Goal: Task Accomplishment & Management: Complete application form

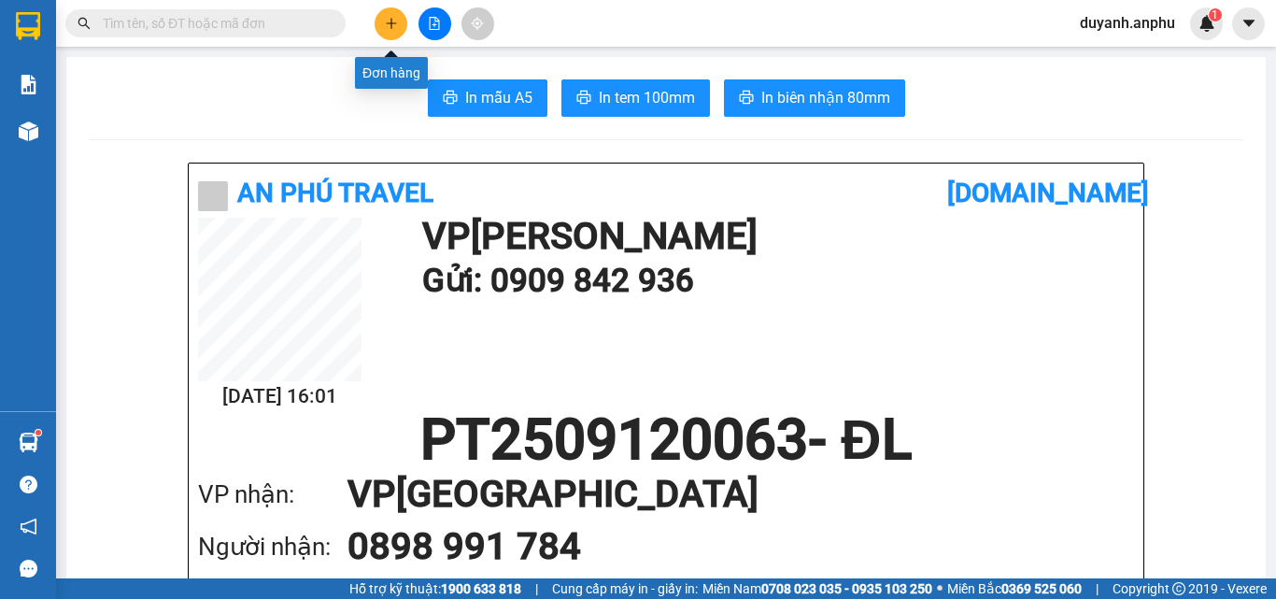
drag, startPoint x: 0, startPoint y: 0, endPoint x: 385, endPoint y: 28, distance: 385.8
click at [385, 28] on button at bounding box center [390, 23] width 33 height 33
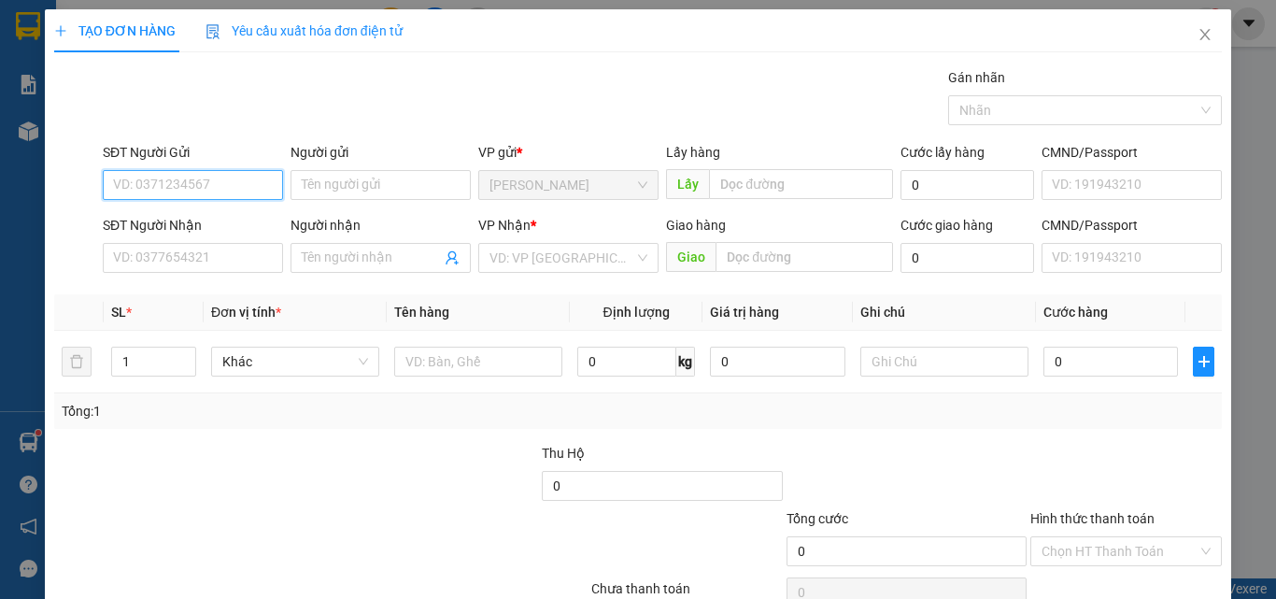
click at [208, 189] on input "SĐT Người Gửi" at bounding box center [193, 185] width 180 height 30
type input "0964052639"
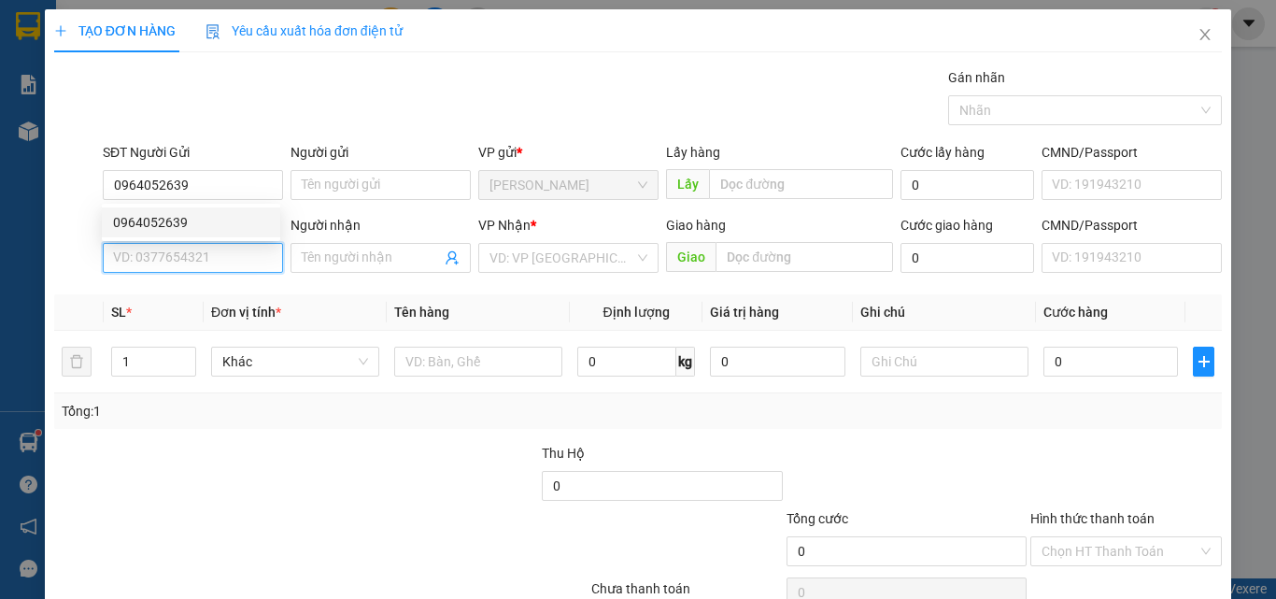
click at [220, 251] on input "SĐT Người Nhận" at bounding box center [193, 258] width 180 height 30
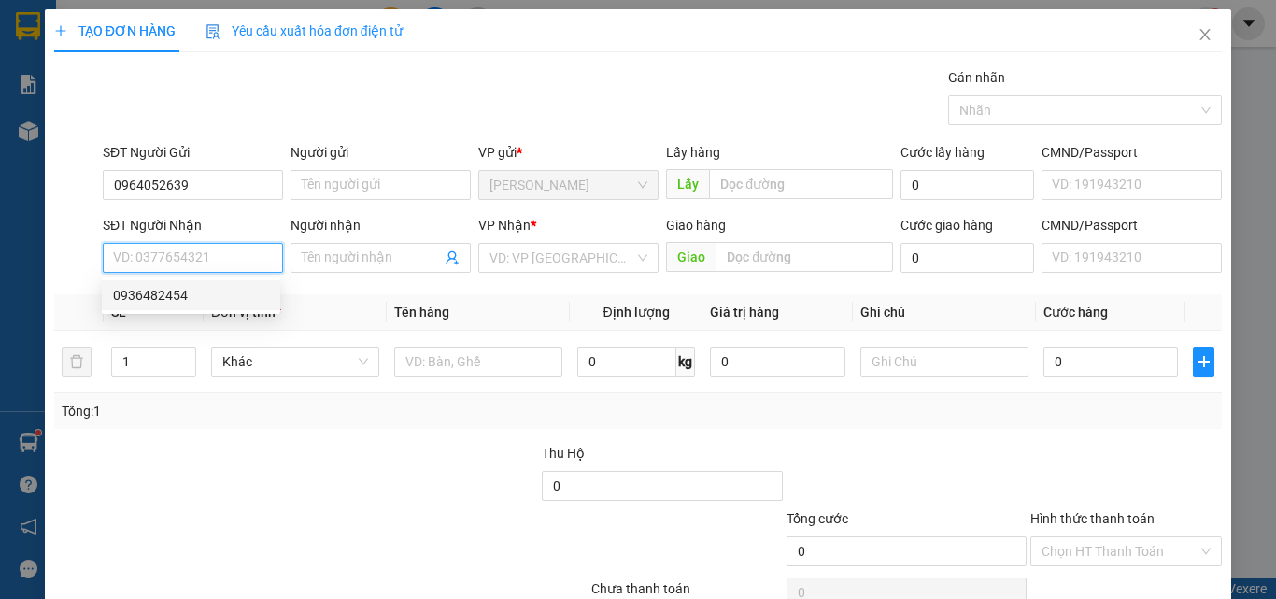
click at [205, 283] on div "0936482454" at bounding box center [191, 295] width 178 height 30
type input "0936482454"
type input "40.000"
drag, startPoint x: 199, startPoint y: 260, endPoint x: 109, endPoint y: 261, distance: 89.7
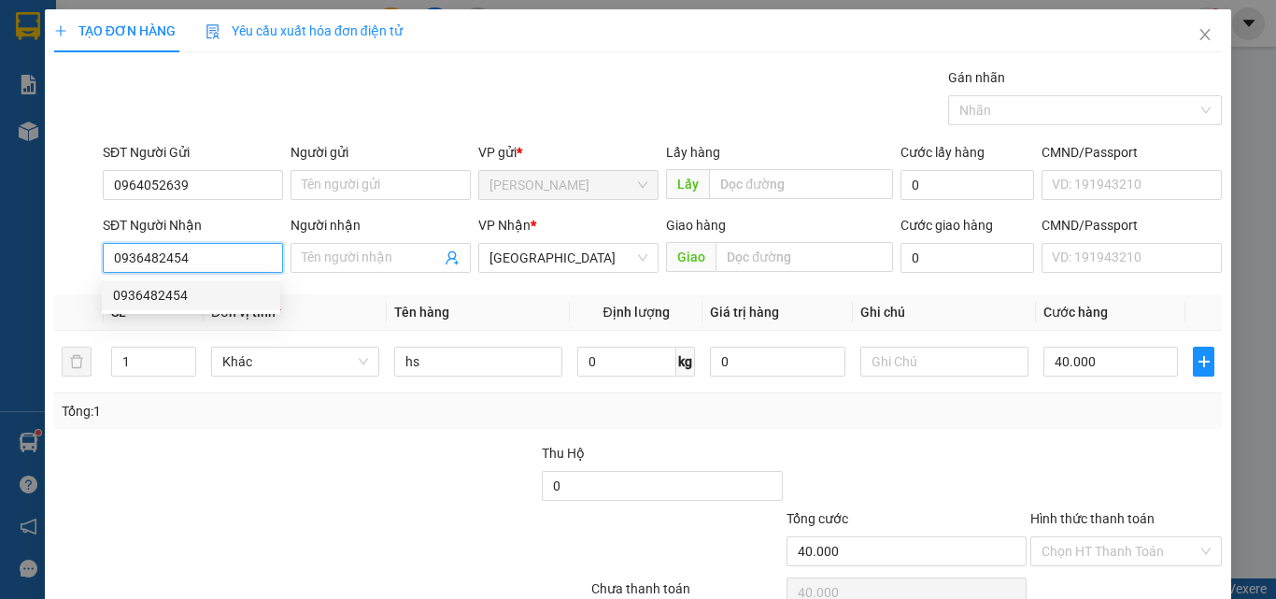
click at [109, 261] on input "0936482454" at bounding box center [193, 258] width 180 height 30
click at [202, 258] on input "0936482454" at bounding box center [193, 258] width 180 height 30
drag, startPoint x: 202, startPoint y: 258, endPoint x: 71, endPoint y: 261, distance: 130.8
click at [67, 261] on div "SĐT Người Nhận 0936482454 Người nhận Tên người nhận VP Nhận * Đà Lạt Giao hàng …" at bounding box center [637, 247] width 1171 height 65
type input "0858876086"
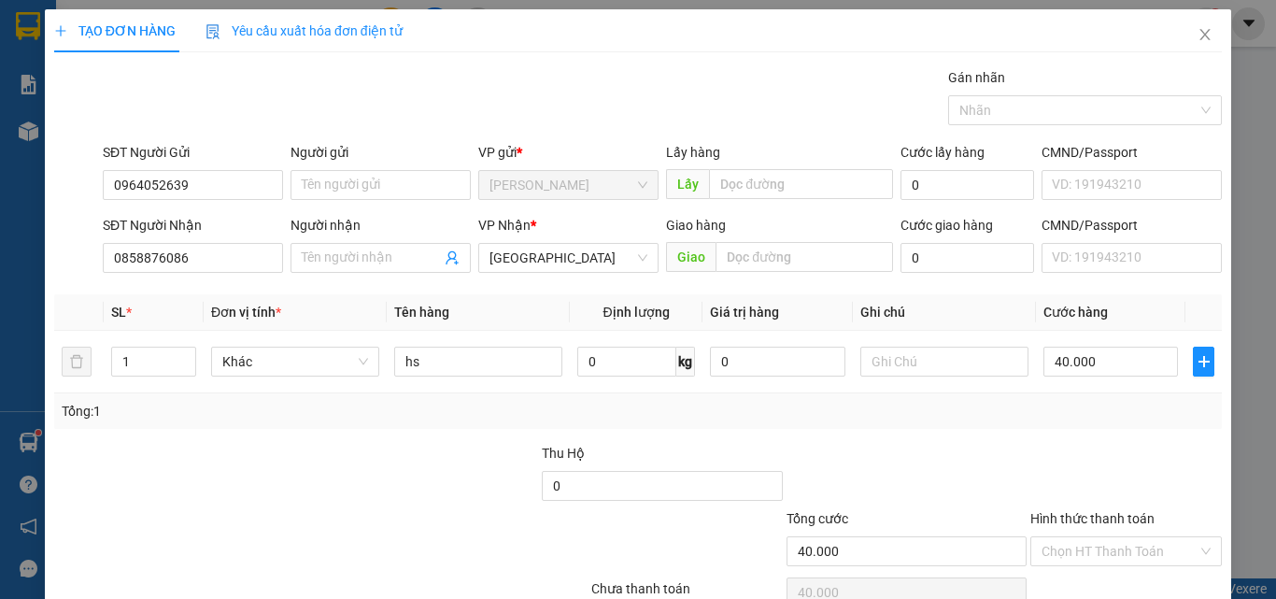
click at [490, 287] on div "Transit Pickup Surcharge Ids Transit Deliver Surcharge Ids Transit Deliver Surc…" at bounding box center [637, 360] width 1167 height 587
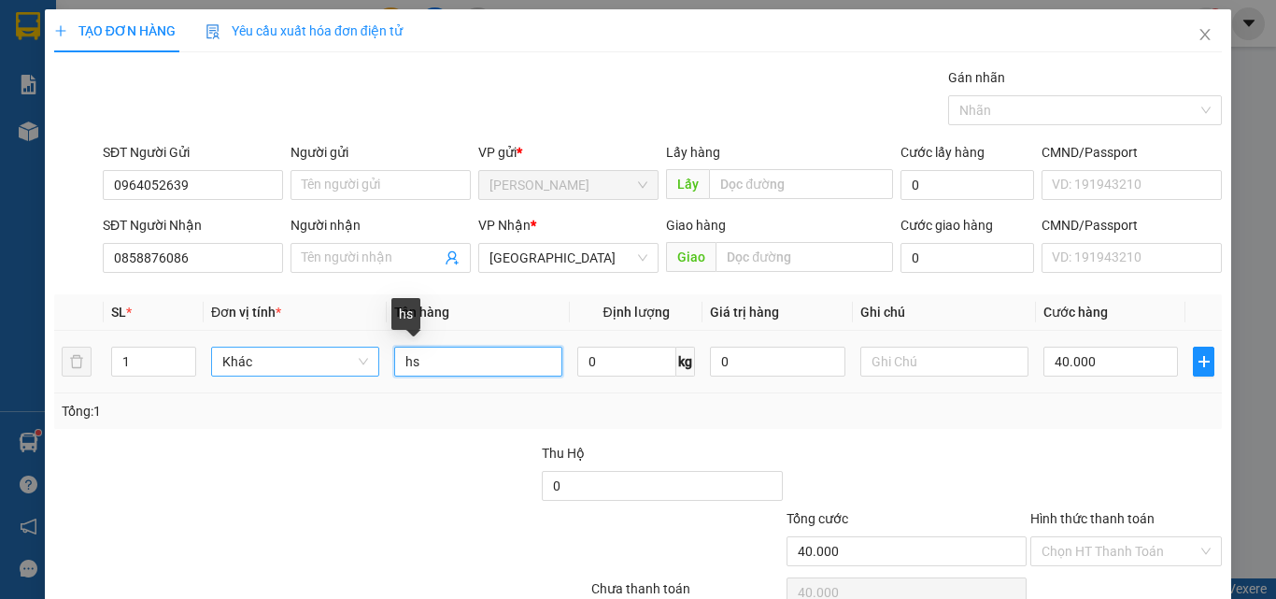
drag, startPoint x: 499, startPoint y: 372, endPoint x: 364, endPoint y: 370, distance: 134.5
click at [364, 370] on tr "1 Khác hs 0 kg 0 40.000" at bounding box center [637, 362] width 1167 height 63
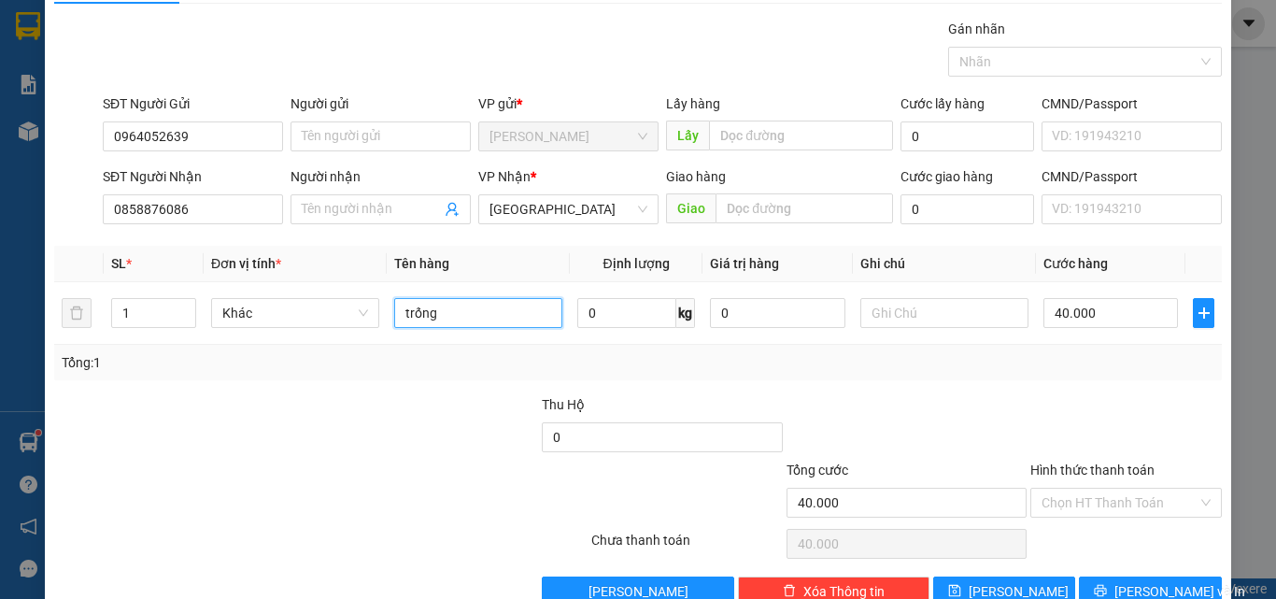
scroll to position [92, 0]
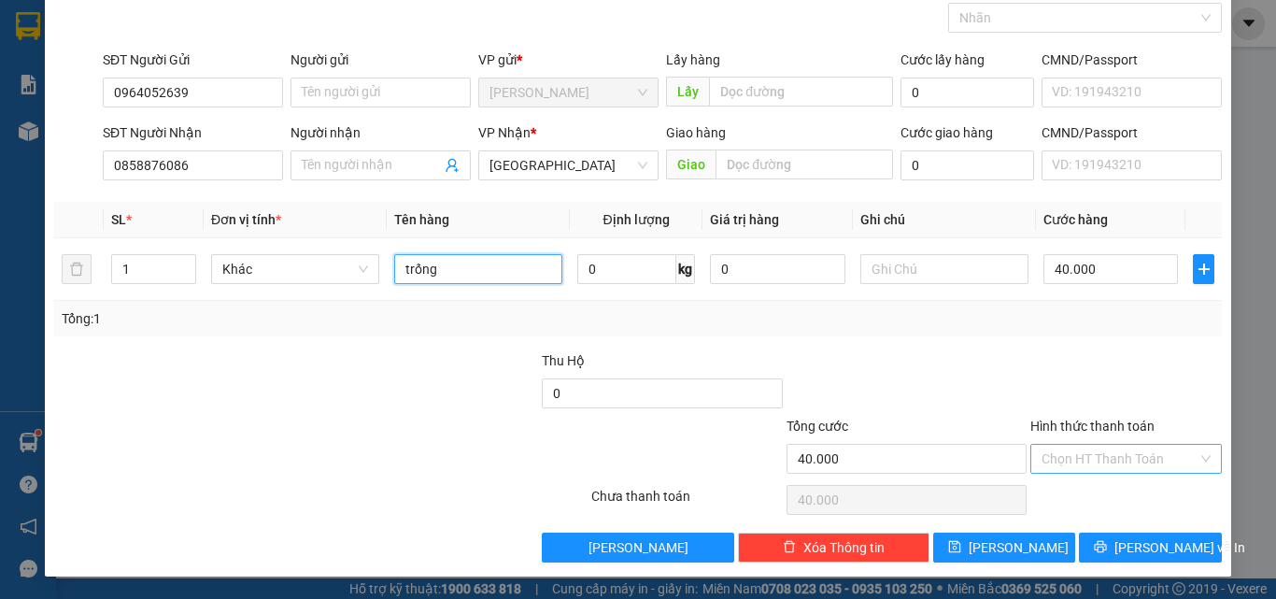
type input "trống"
click at [1098, 462] on input "Hình thức thanh toán" at bounding box center [1119, 459] width 156 height 28
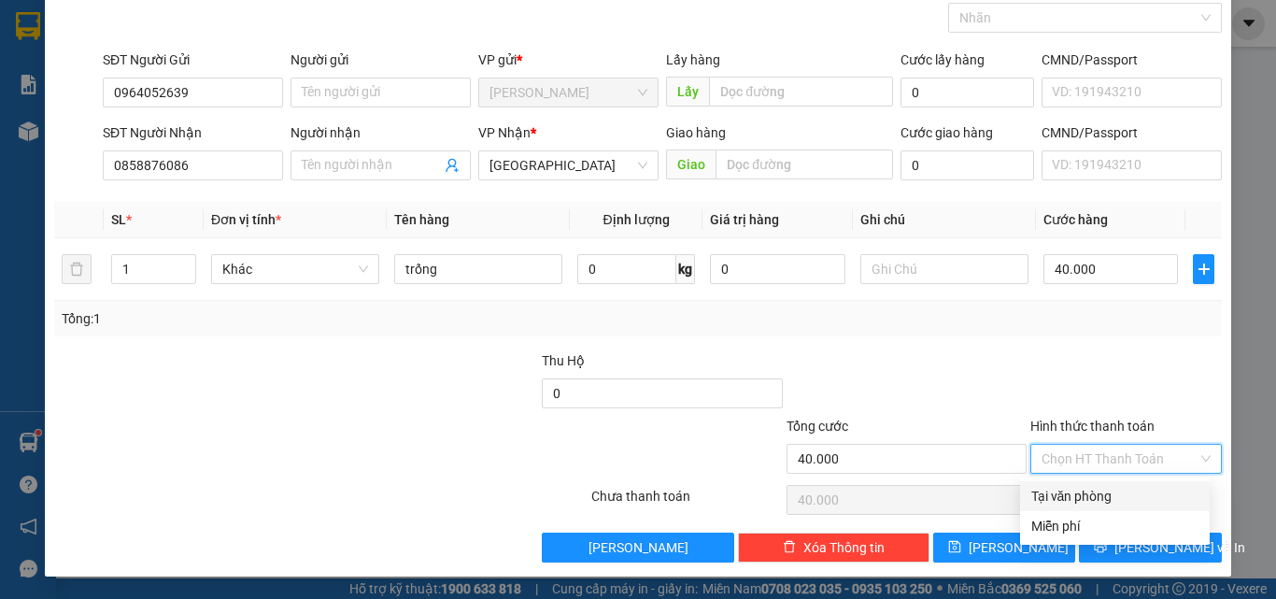
click at [1073, 495] on div "Tại văn phòng" at bounding box center [1114, 496] width 167 height 21
type input "0"
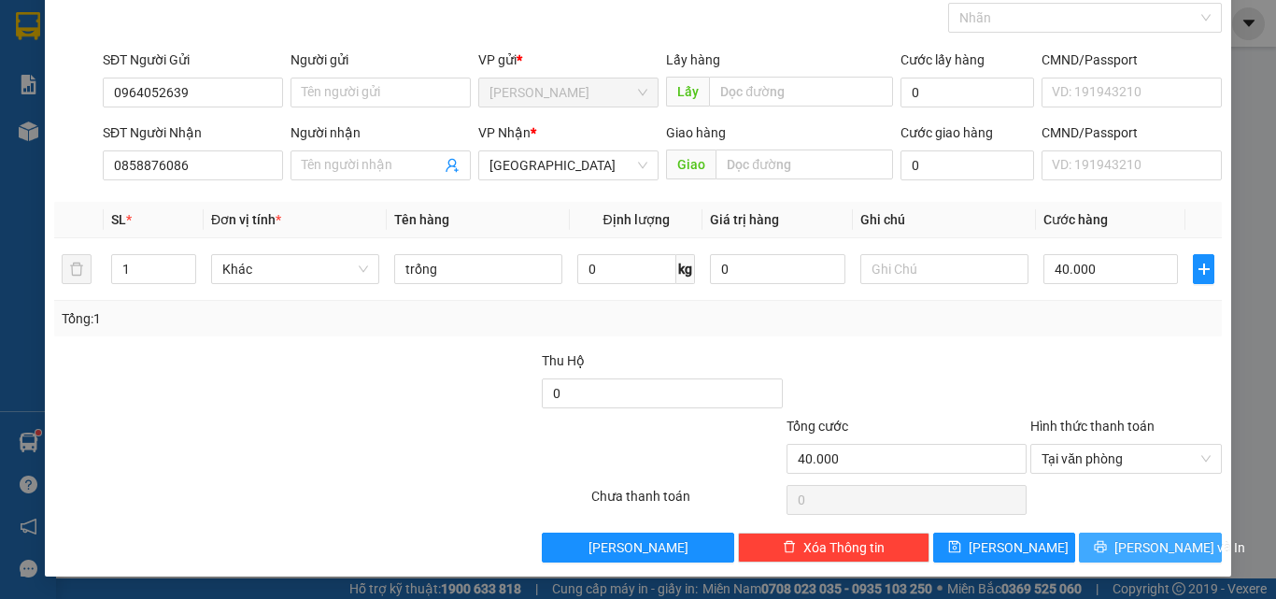
click at [1107, 545] on icon "printer" at bounding box center [1100, 546] width 13 height 13
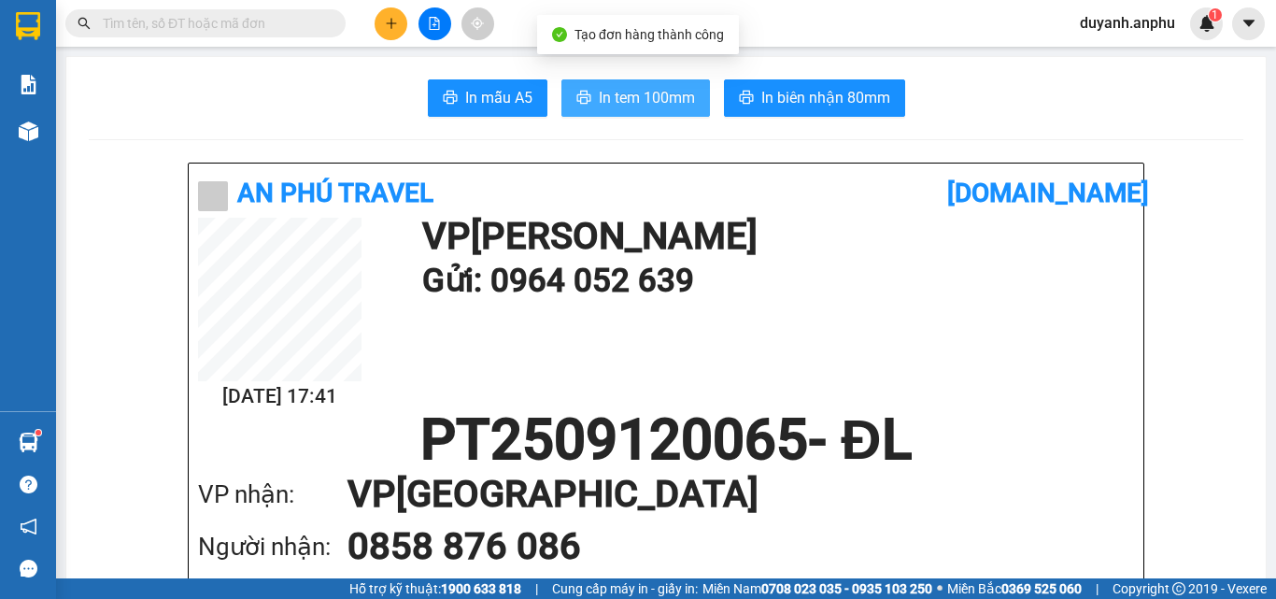
click at [615, 98] on span "In tem 100mm" at bounding box center [647, 97] width 96 height 23
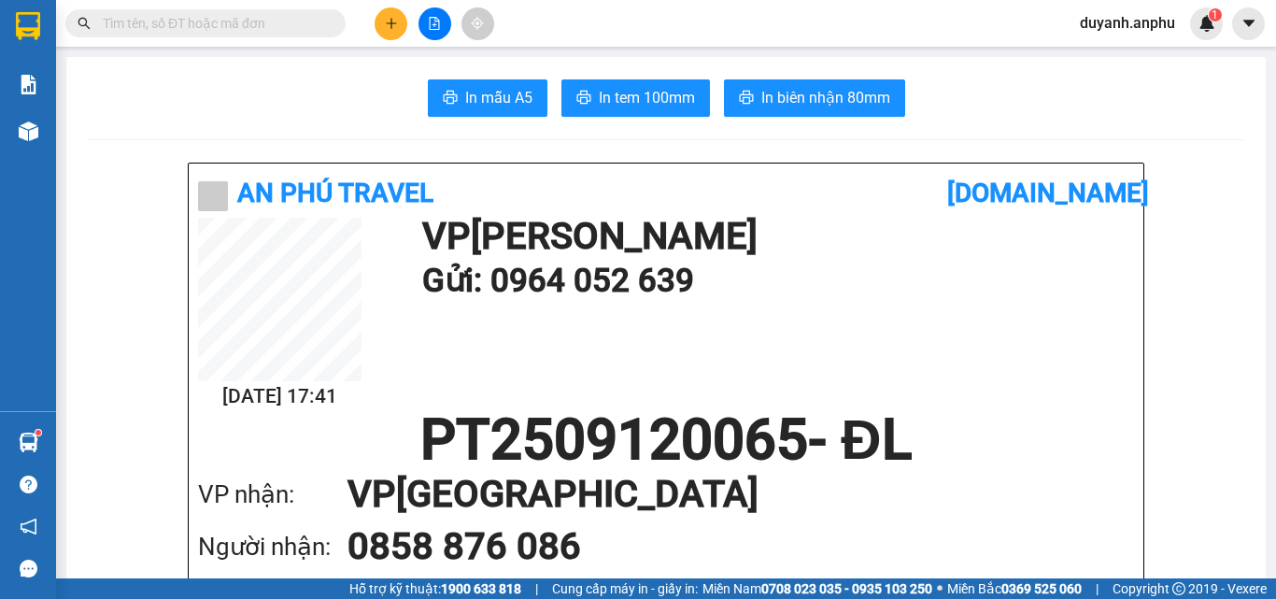
click at [151, 33] on input "text" at bounding box center [213, 23] width 220 height 21
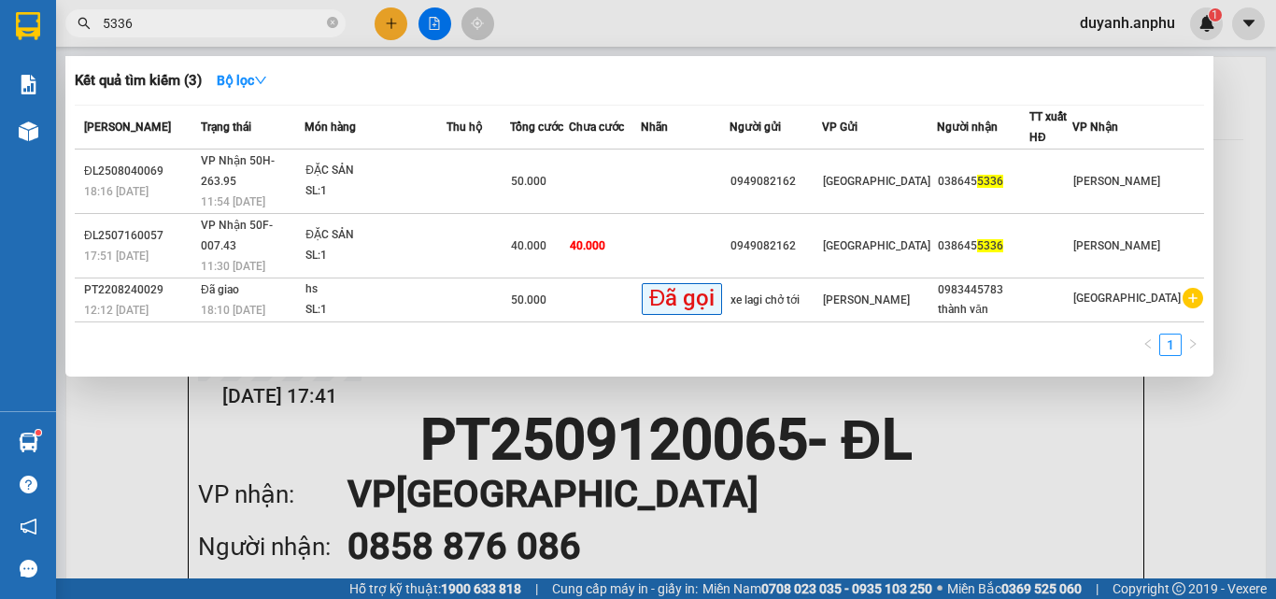
type input "5336"
click at [332, 25] on icon "close-circle" at bounding box center [332, 22] width 11 height 11
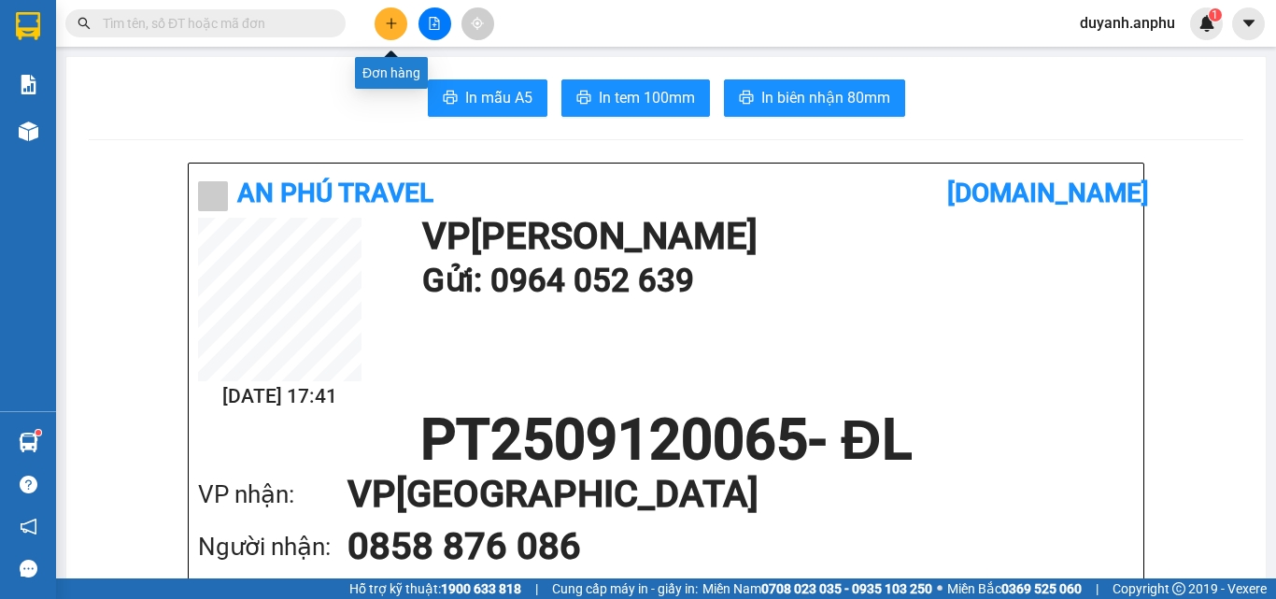
click at [386, 26] on icon "plus" at bounding box center [391, 23] width 13 height 13
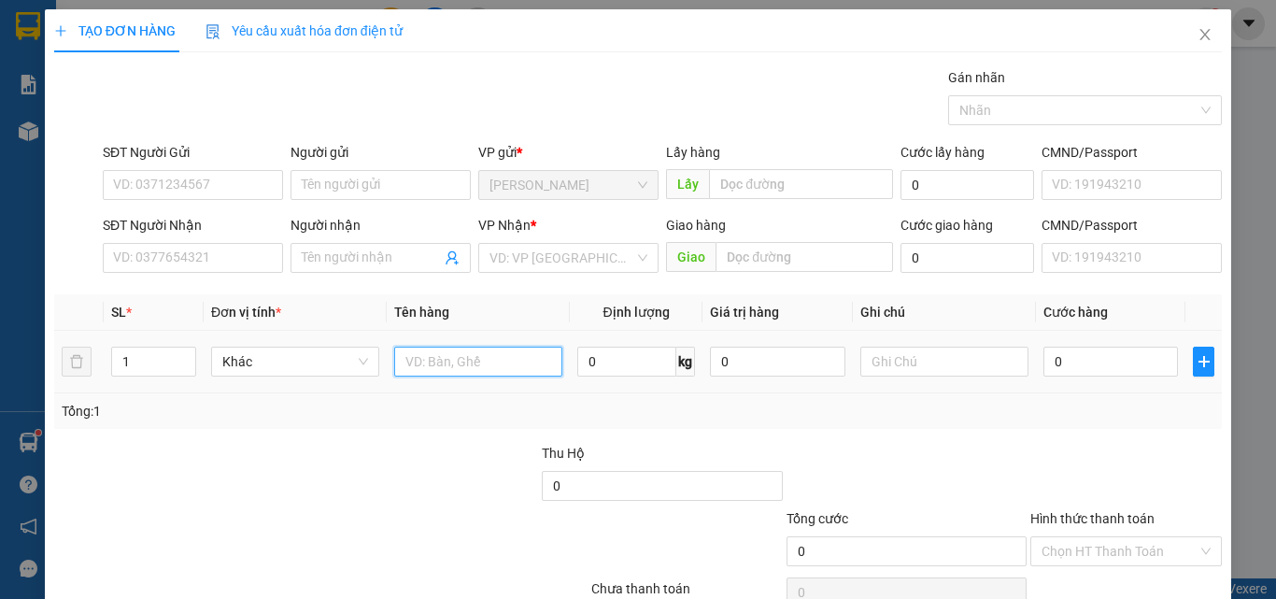
click at [420, 360] on input "text" at bounding box center [478, 361] width 168 height 30
type input "vali đen"
type input "5"
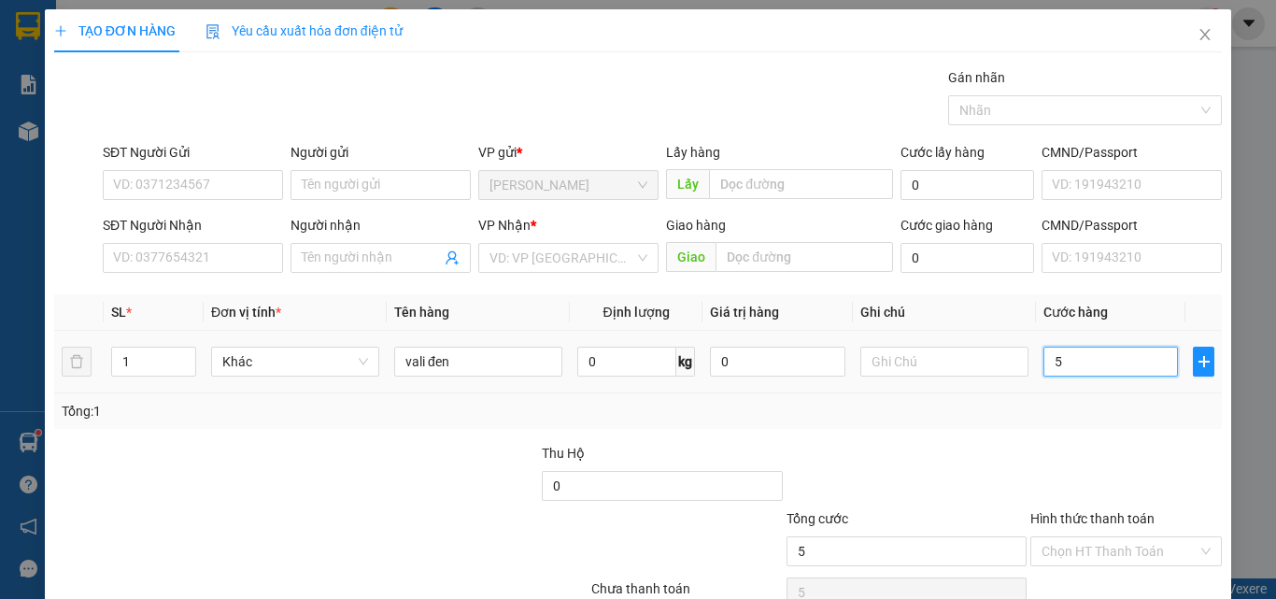
type input "50"
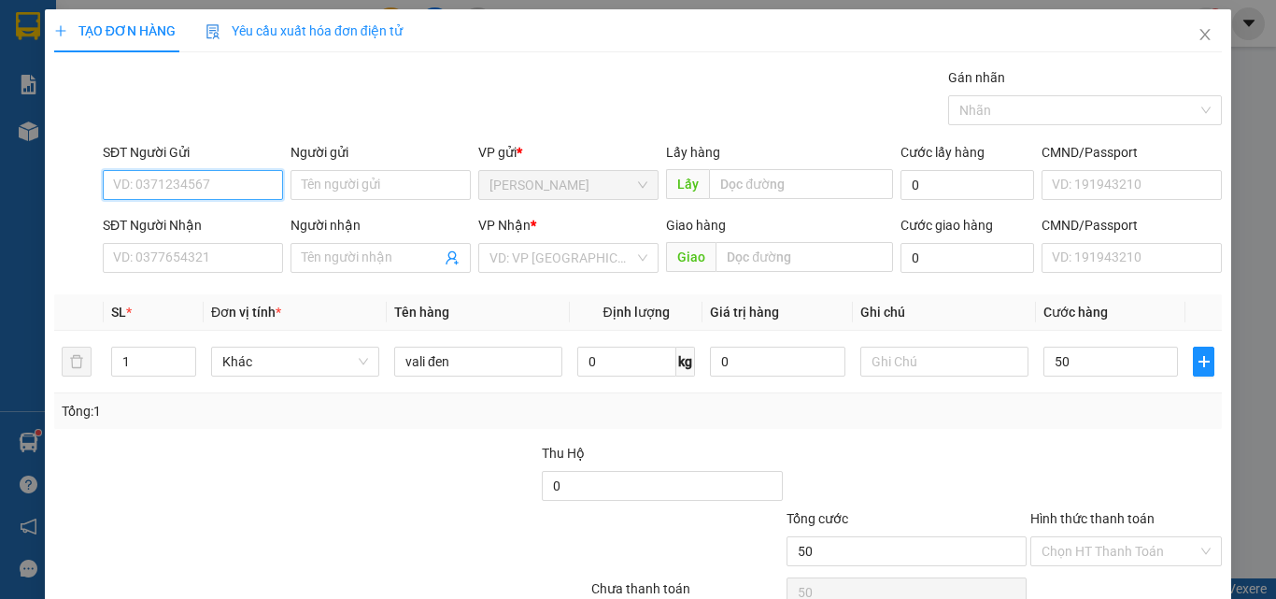
type input "50.000"
click at [218, 191] on input "SĐT Người Gửi" at bounding box center [193, 185] width 180 height 30
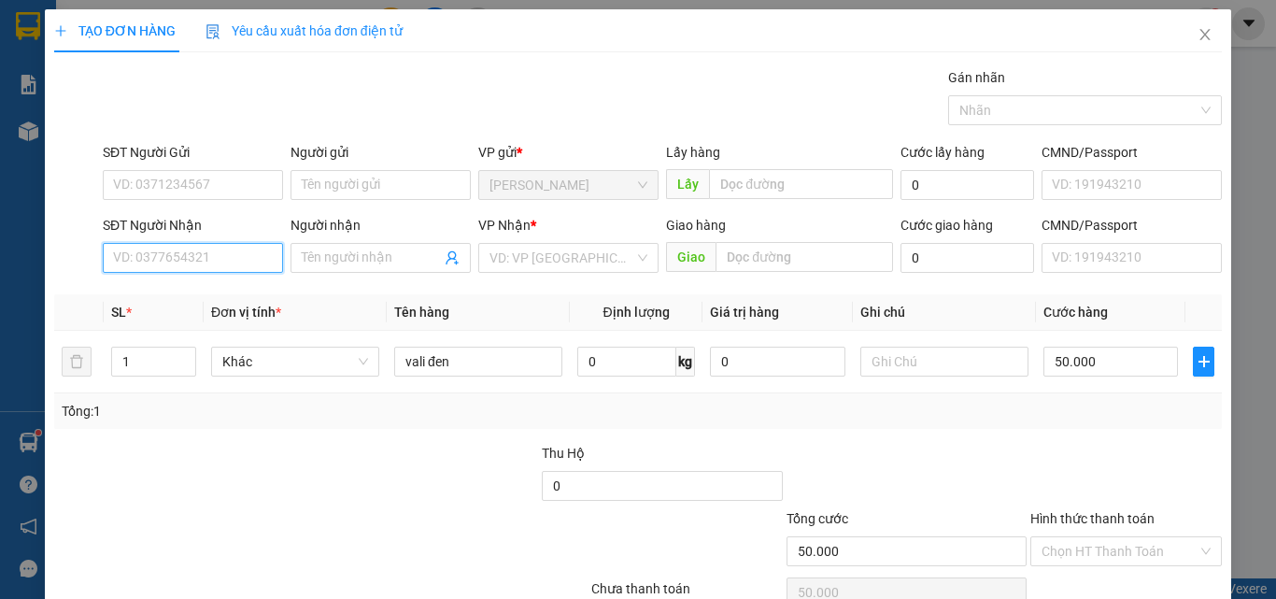
click at [223, 262] on input "SĐT Người Nhận" at bounding box center [193, 258] width 180 height 30
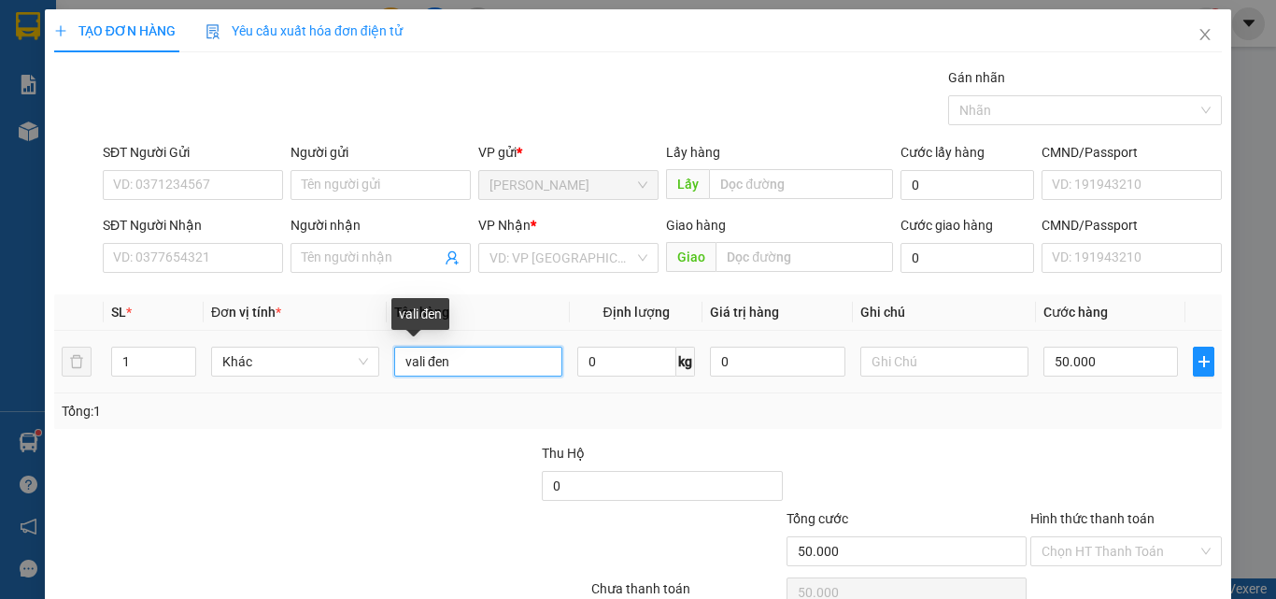
click at [472, 364] on input "vali đen" at bounding box center [478, 361] width 168 height 30
type input "vali đen + túi hồng + bọc xanh"
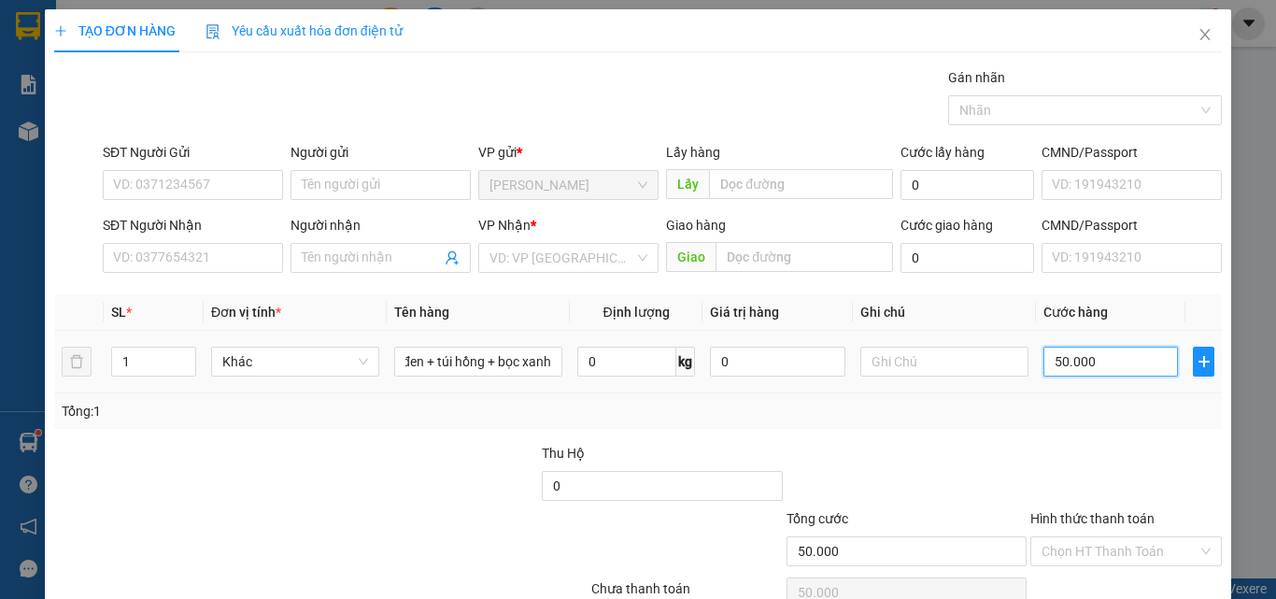
scroll to position [0, 0]
type input "0"
type input "01"
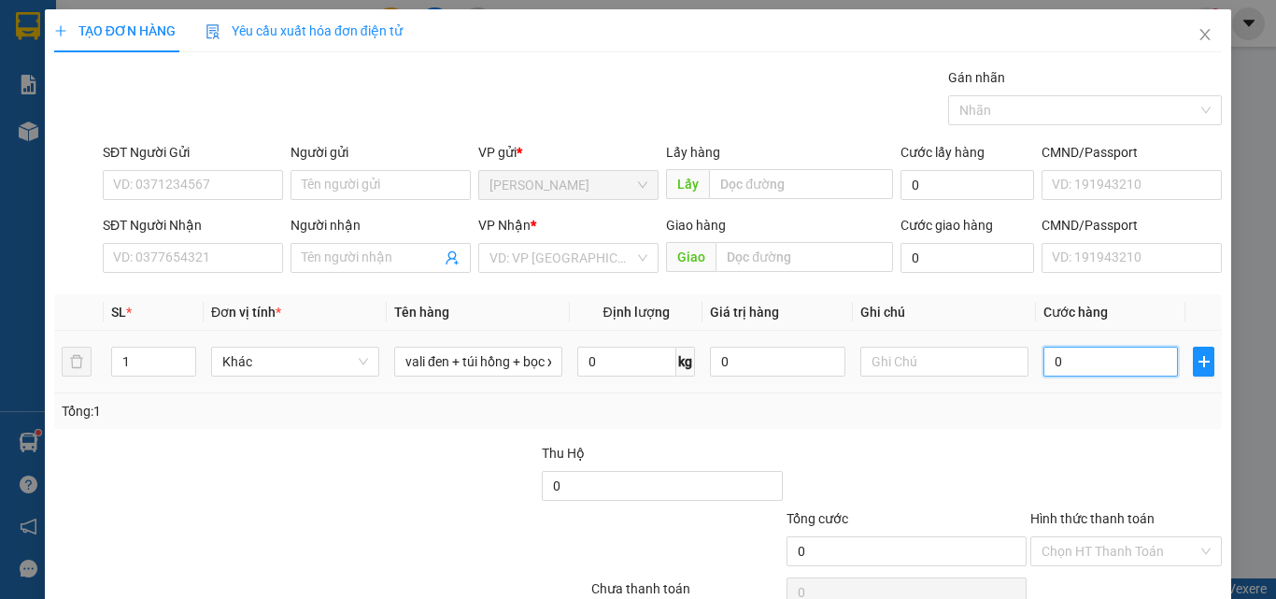
type input "1"
type input "011"
type input "11"
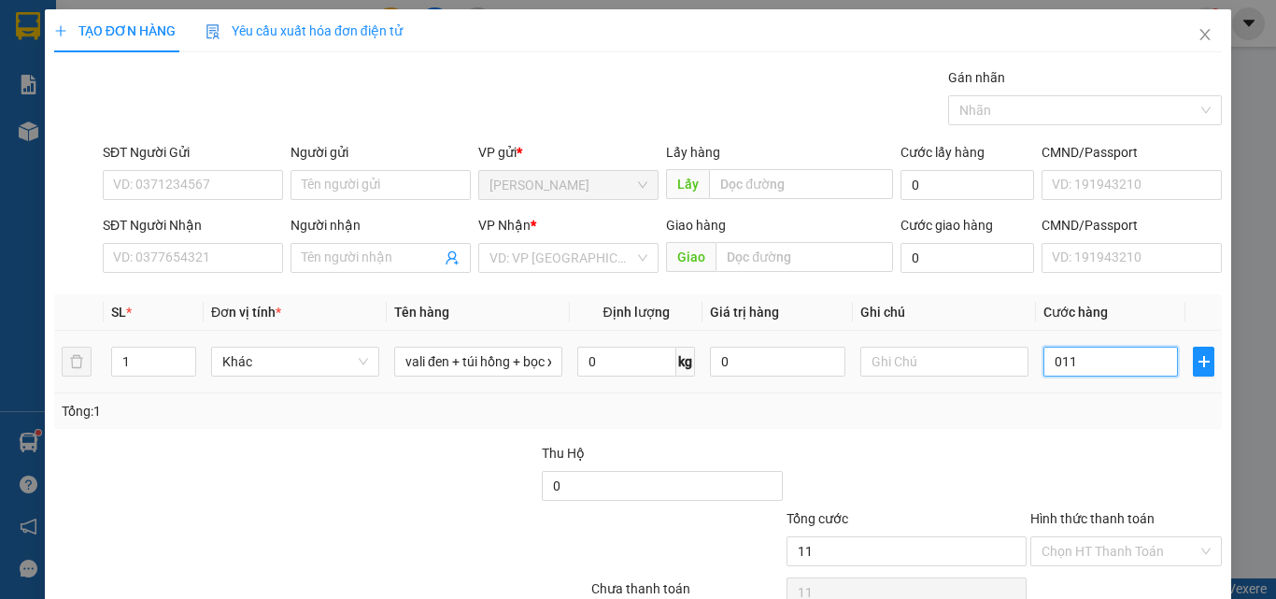
type input "01"
type input "1"
type input "0"
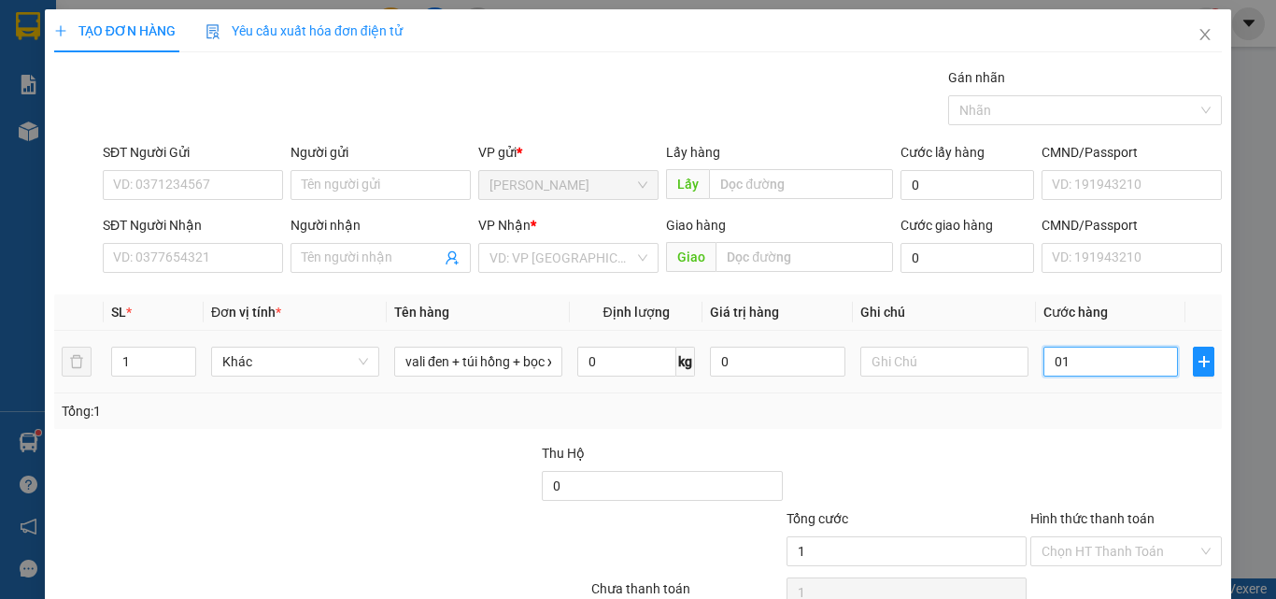
type input "0"
drag, startPoint x: 1079, startPoint y: 366, endPoint x: 1029, endPoint y: 360, distance: 49.8
click at [1036, 361] on td "0" at bounding box center [1110, 362] width 149 height 63
type input "1"
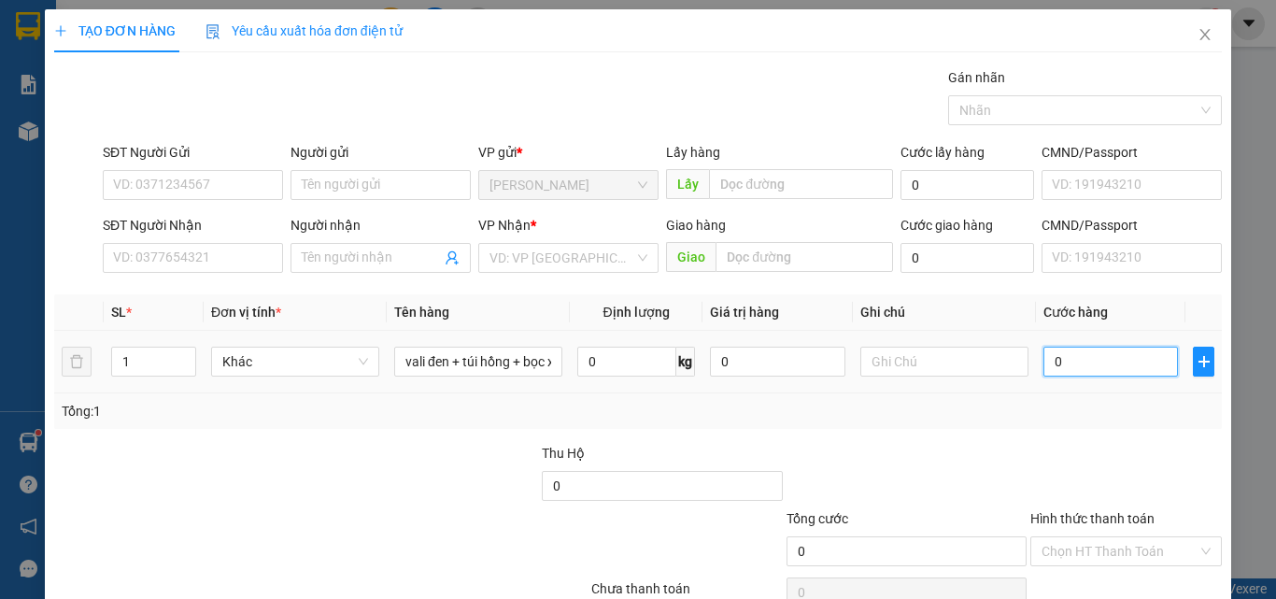
type input "1"
type input "11"
type input "110"
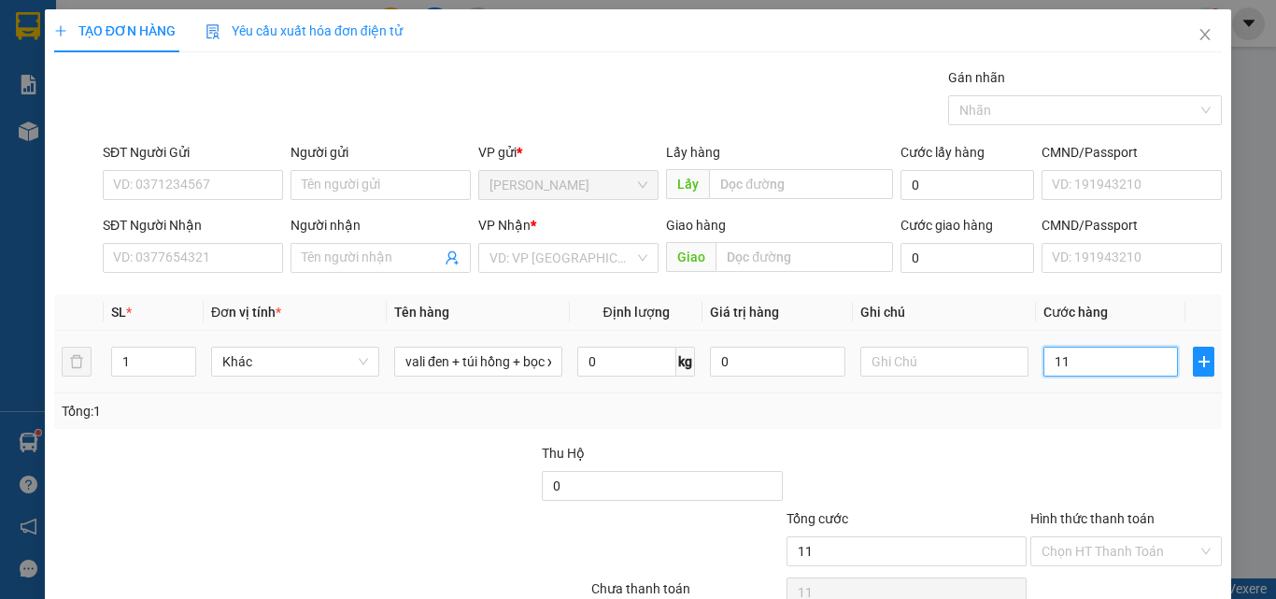
type input "110"
type input "110.000"
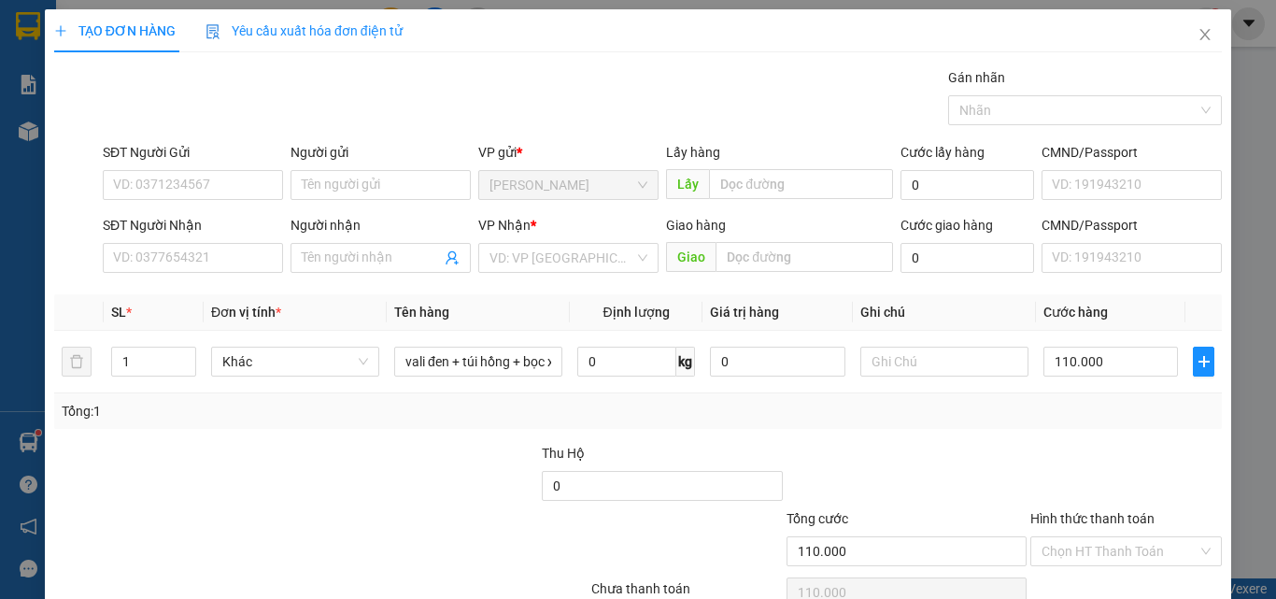
click at [911, 415] on div "Tổng: 1" at bounding box center [638, 411] width 1152 height 21
click at [166, 259] on input "SĐT Người Nhận" at bounding box center [193, 258] width 180 height 30
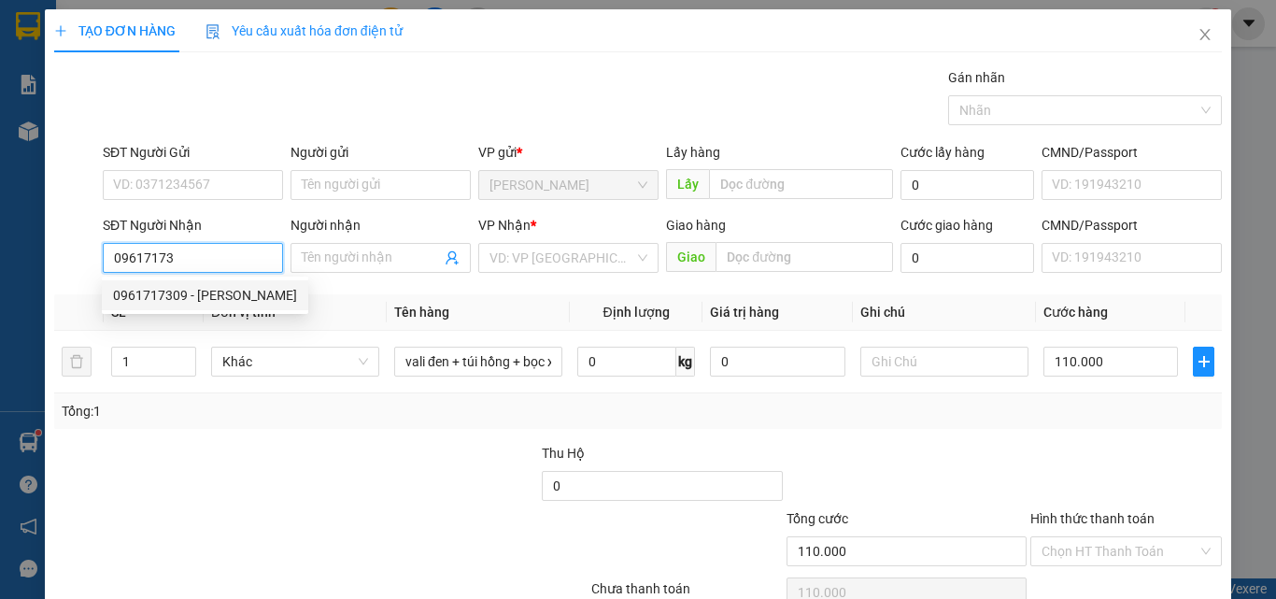
click at [231, 291] on div "0961717309 - [PERSON_NAME]" at bounding box center [205, 295] width 184 height 21
type input "0961717309"
type input "[PERSON_NAME]"
type input "30.000"
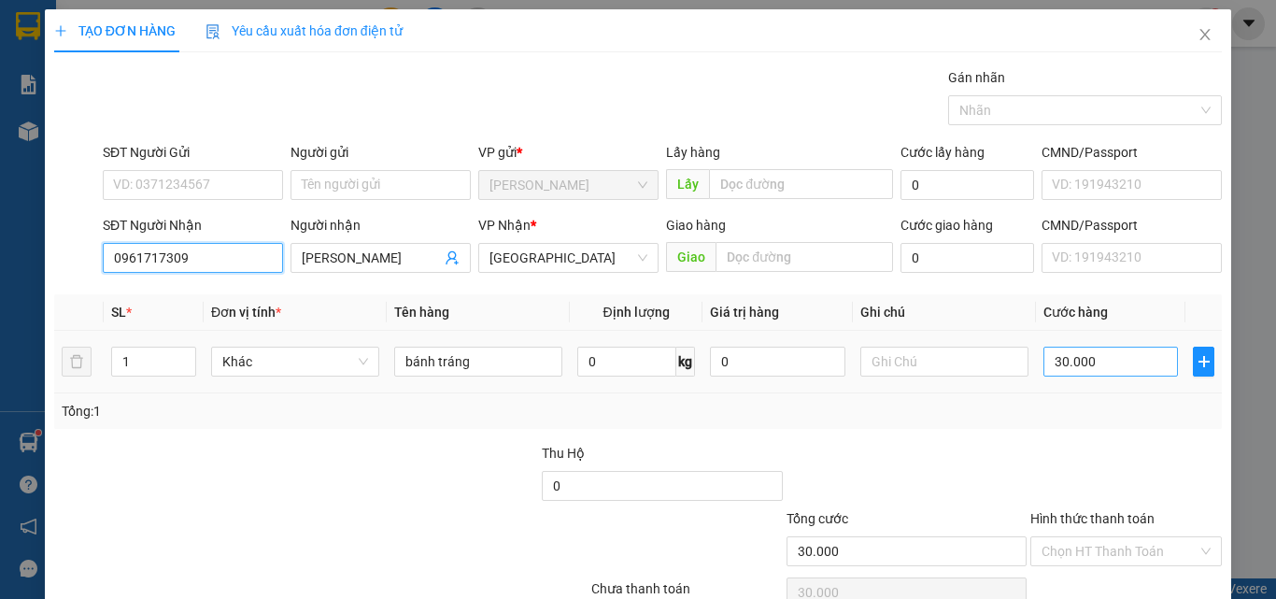
type input "0961717309"
type input "0"
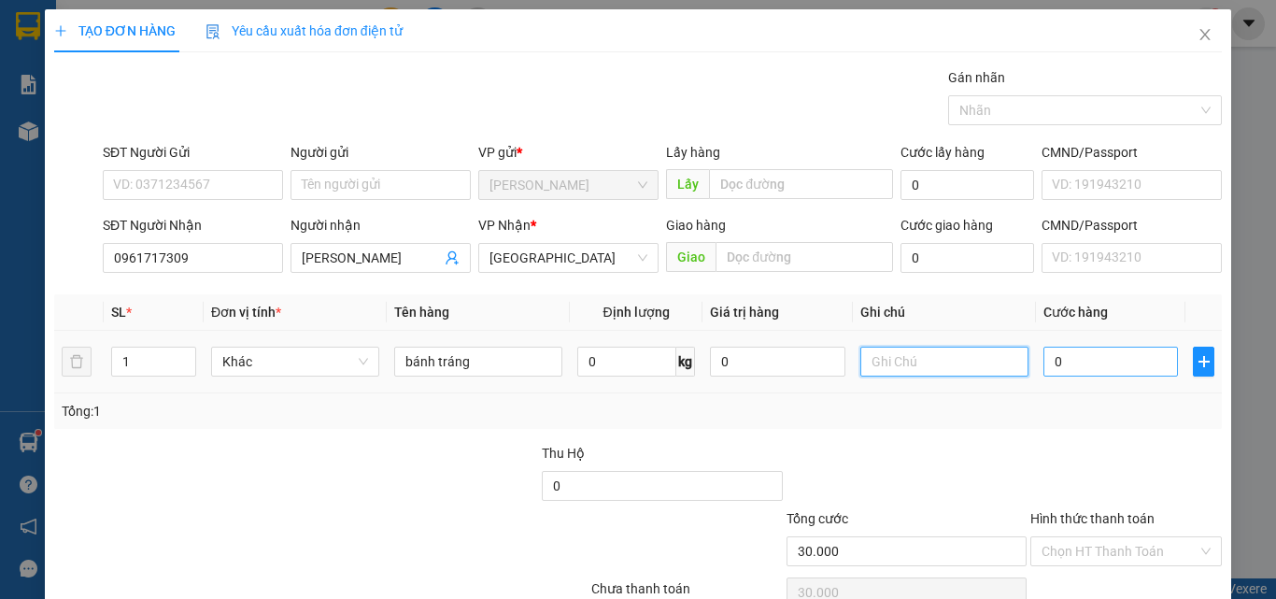
type input "0"
type input "1"
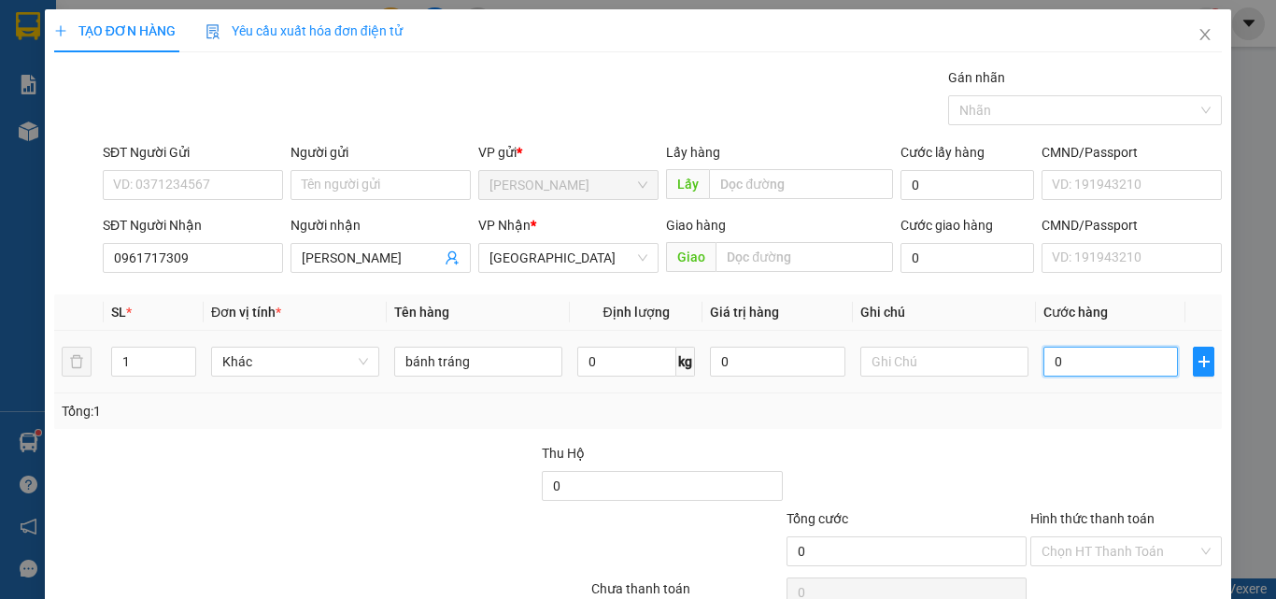
type input "1"
type input "11"
type input "110"
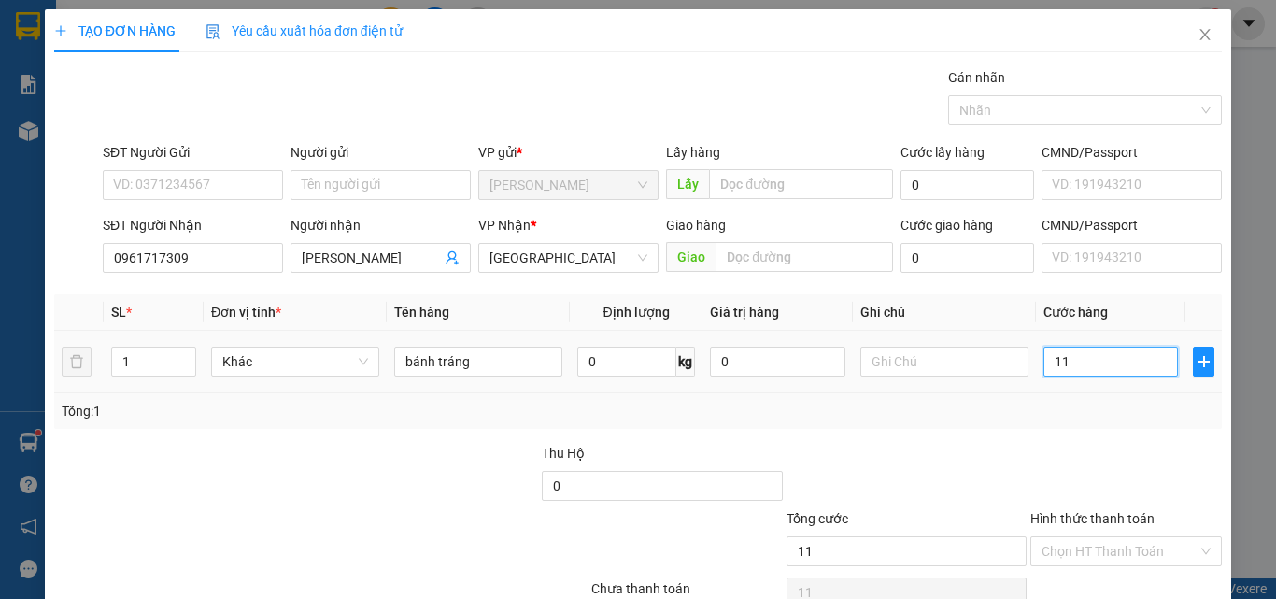
type input "110"
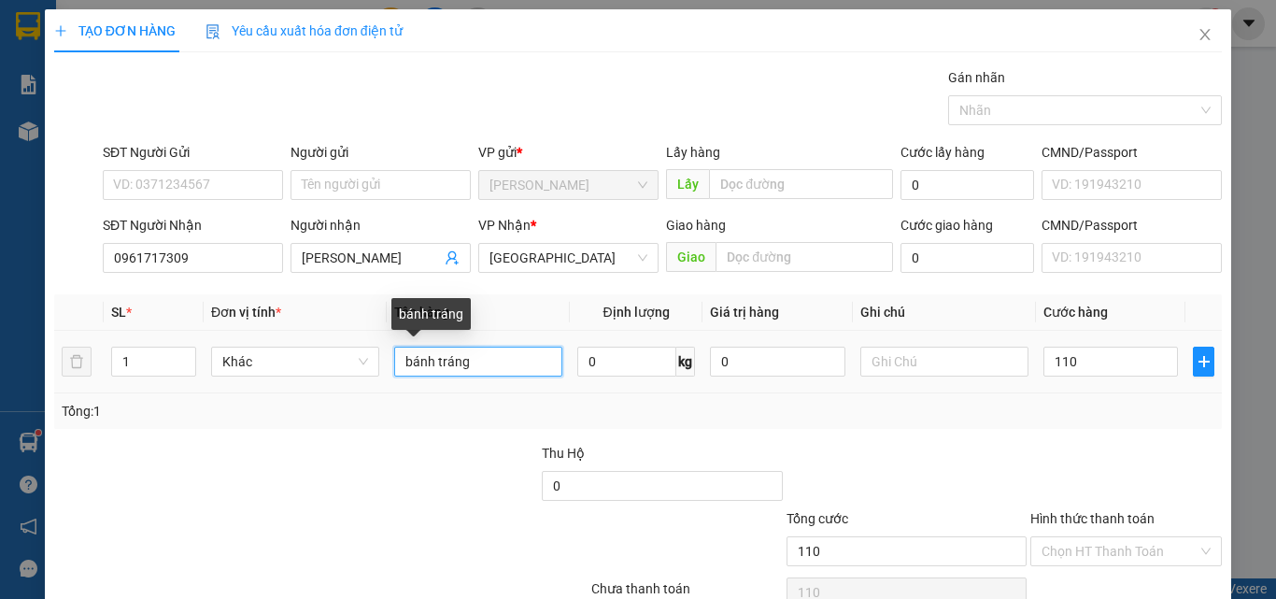
type input "110.000"
drag, startPoint x: 492, startPoint y: 362, endPoint x: 593, endPoint y: 357, distance: 101.0
click at [364, 362] on tr "1 Khác bánh tráng 0 kg 0 110.000" at bounding box center [637, 362] width 1167 height 63
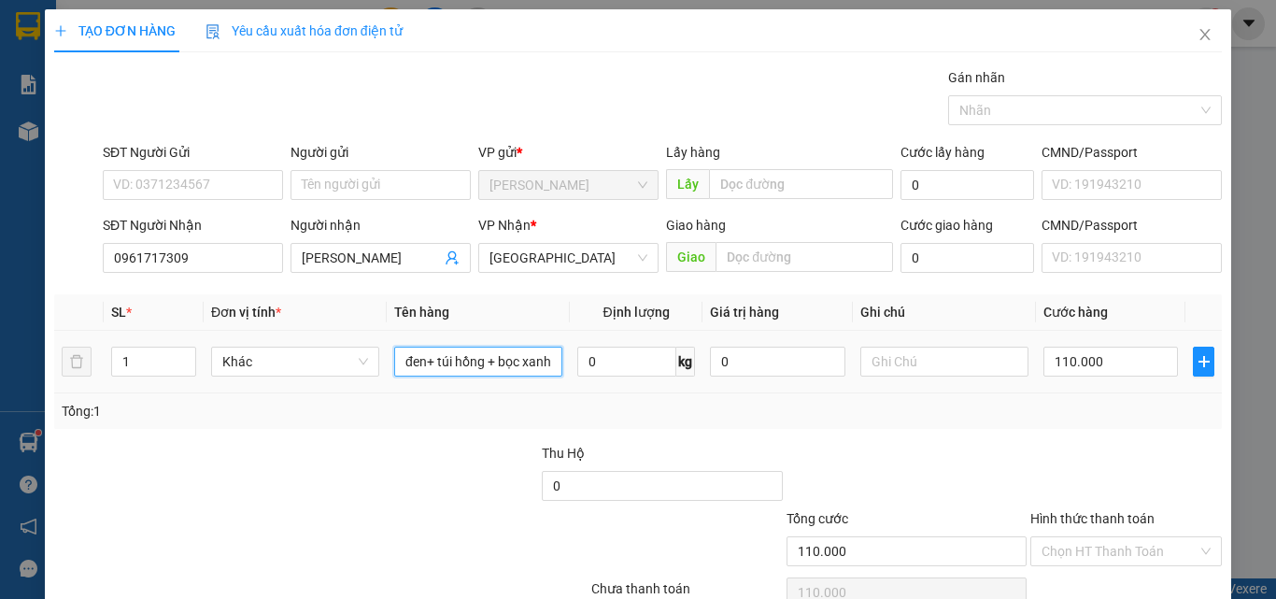
scroll to position [0, 31]
type input "vali đen+ túi hồng + bọc xanh"
click at [182, 356] on icon "up" at bounding box center [185, 357] width 7 height 7
type input "3"
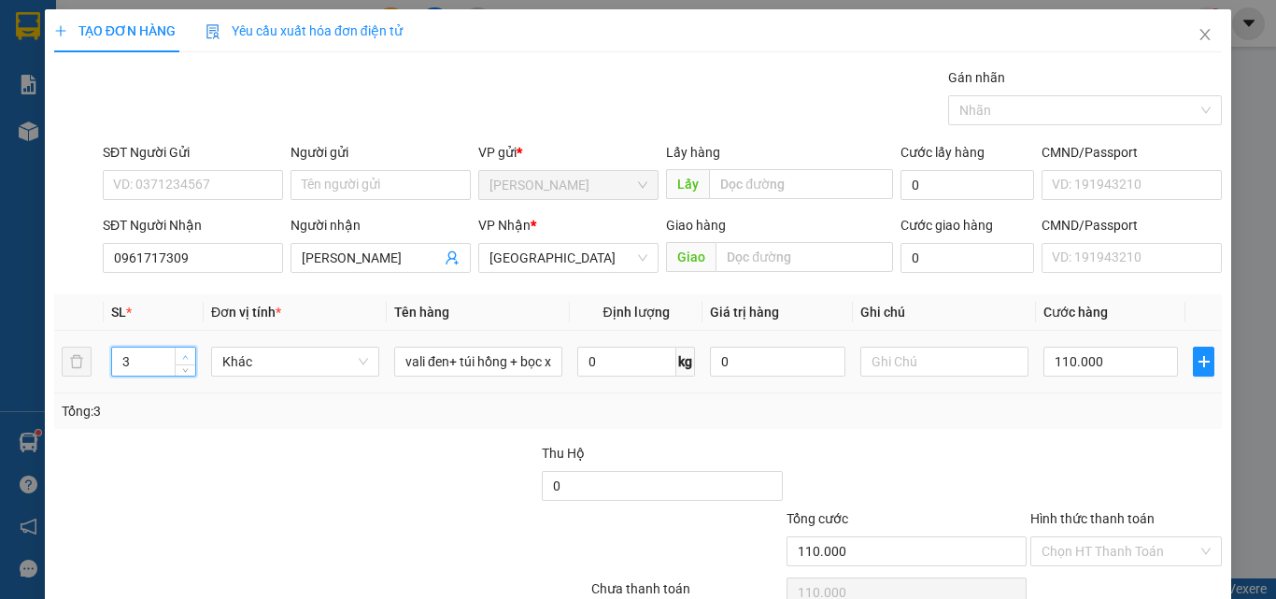
click at [182, 356] on icon "up" at bounding box center [185, 357] width 7 height 7
click at [1087, 542] on input "Hình thức thanh toán" at bounding box center [1119, 551] width 156 height 28
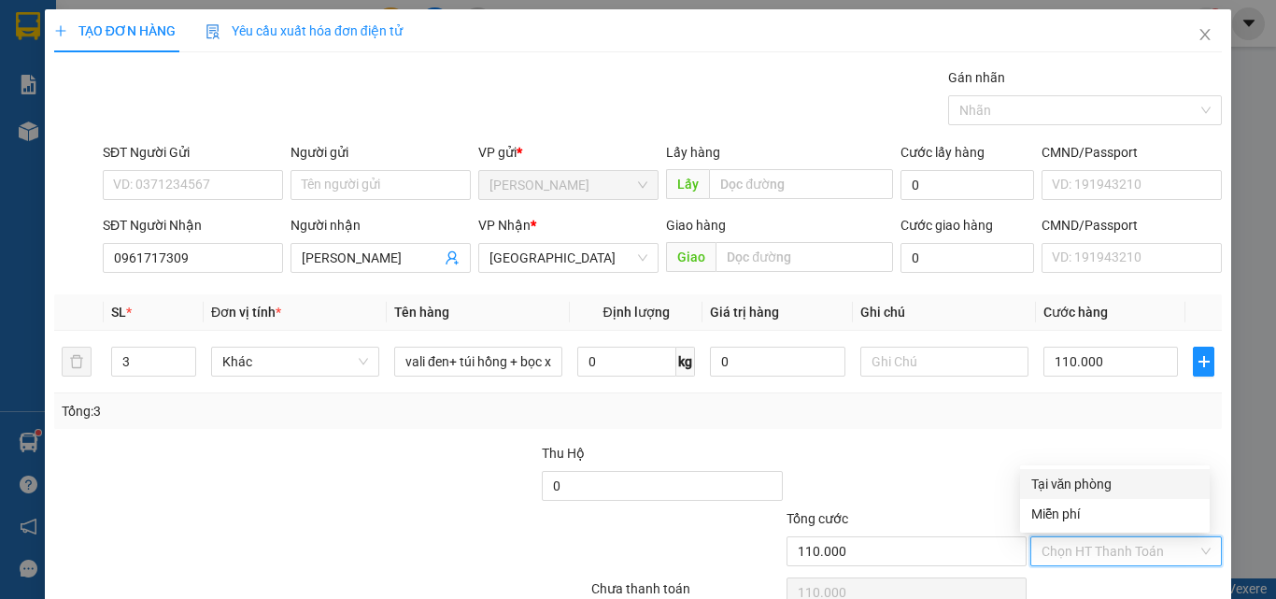
click at [1077, 487] on div "Tại văn phòng" at bounding box center [1114, 483] width 167 height 21
type input "0"
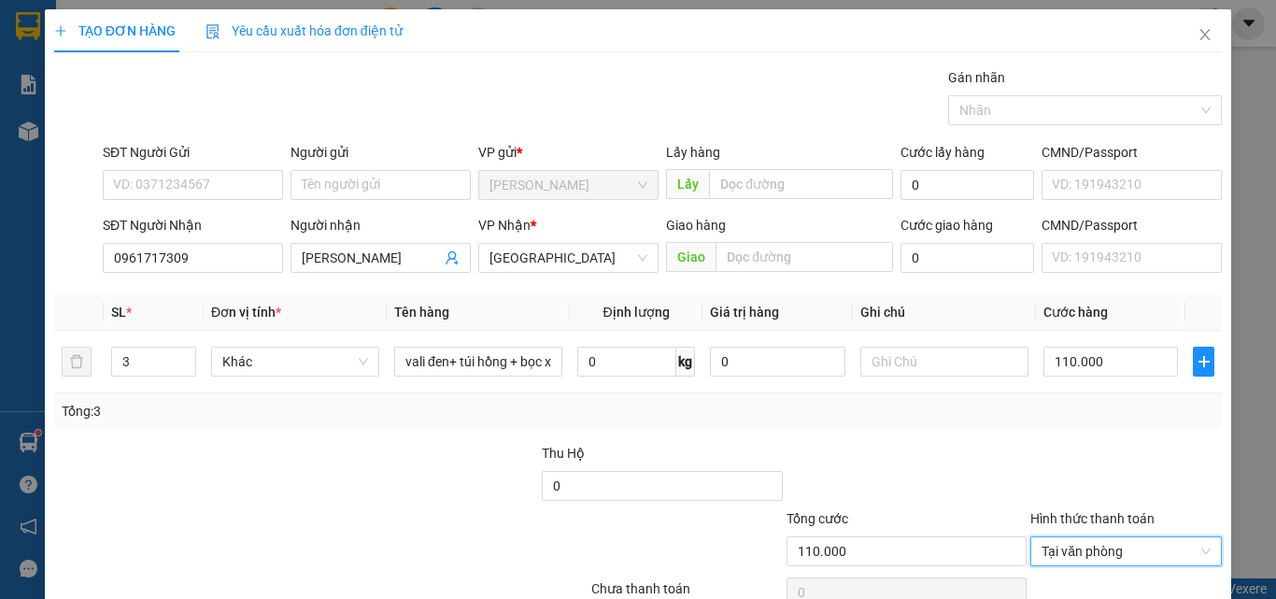
scroll to position [92, 0]
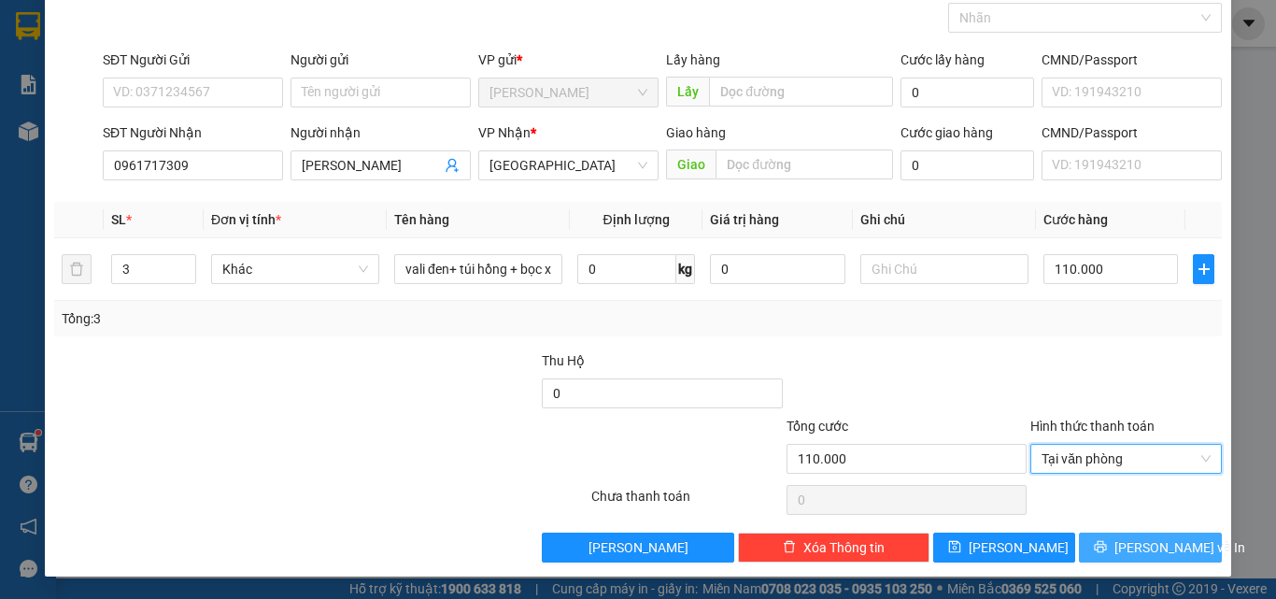
click at [1107, 547] on icon "printer" at bounding box center [1101, 547] width 12 height 12
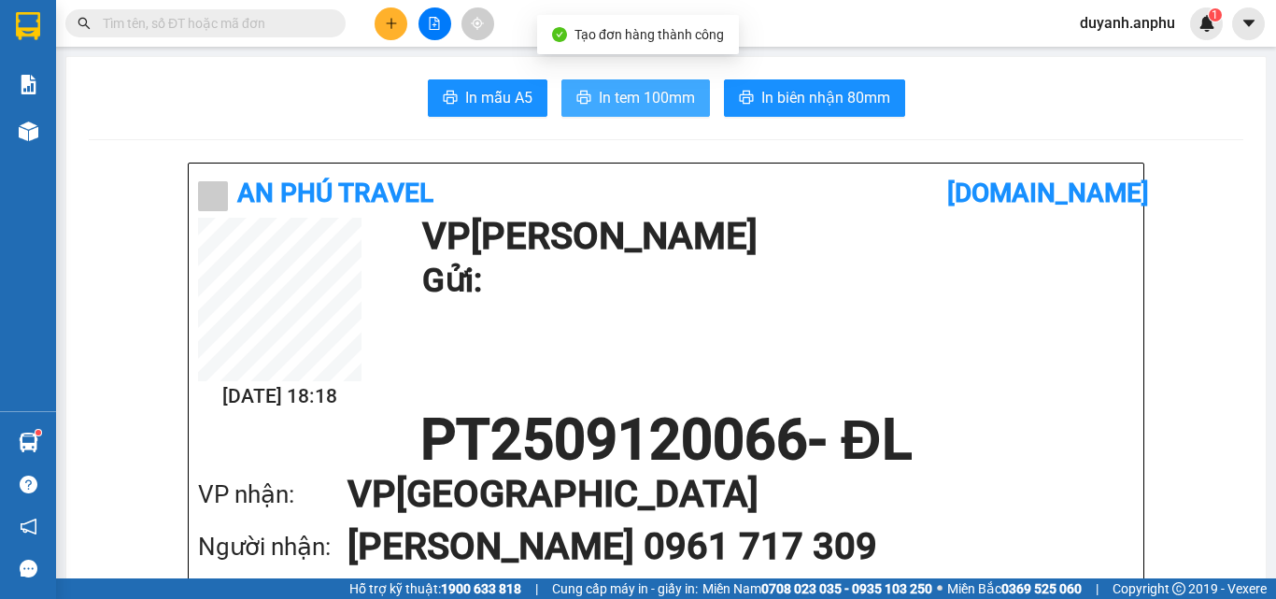
click at [643, 94] on span "In tem 100mm" at bounding box center [647, 97] width 96 height 23
drag, startPoint x: 628, startPoint y: 98, endPoint x: 650, endPoint y: 94, distance: 22.7
click at [628, 97] on span "In tem 100mm" at bounding box center [647, 97] width 96 height 23
click at [643, 93] on span "In tem 100mm" at bounding box center [647, 97] width 96 height 23
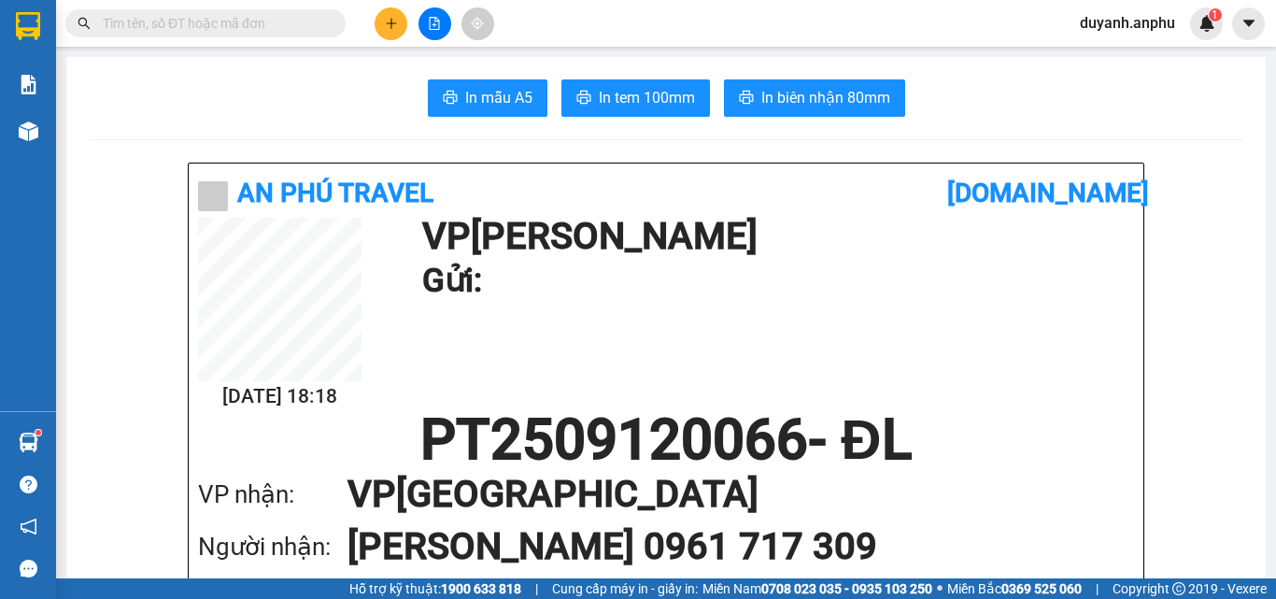
click at [403, 23] on button at bounding box center [390, 23] width 33 height 33
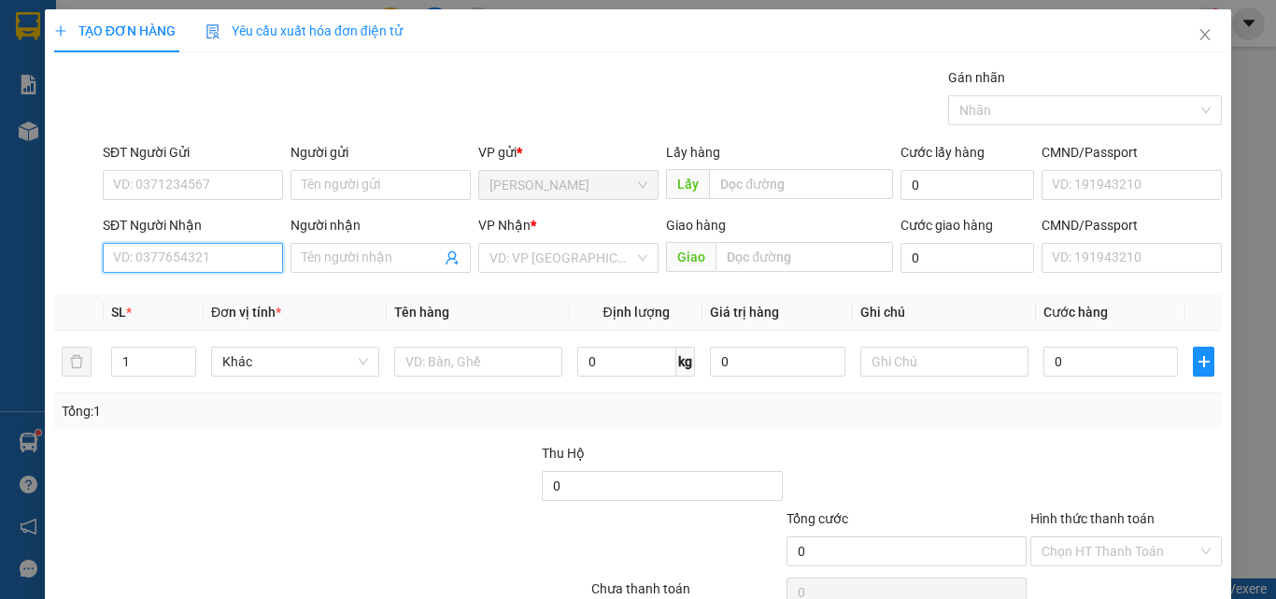
click at [226, 261] on input "SĐT Người Nhận" at bounding box center [193, 258] width 180 height 30
type input "0924123496"
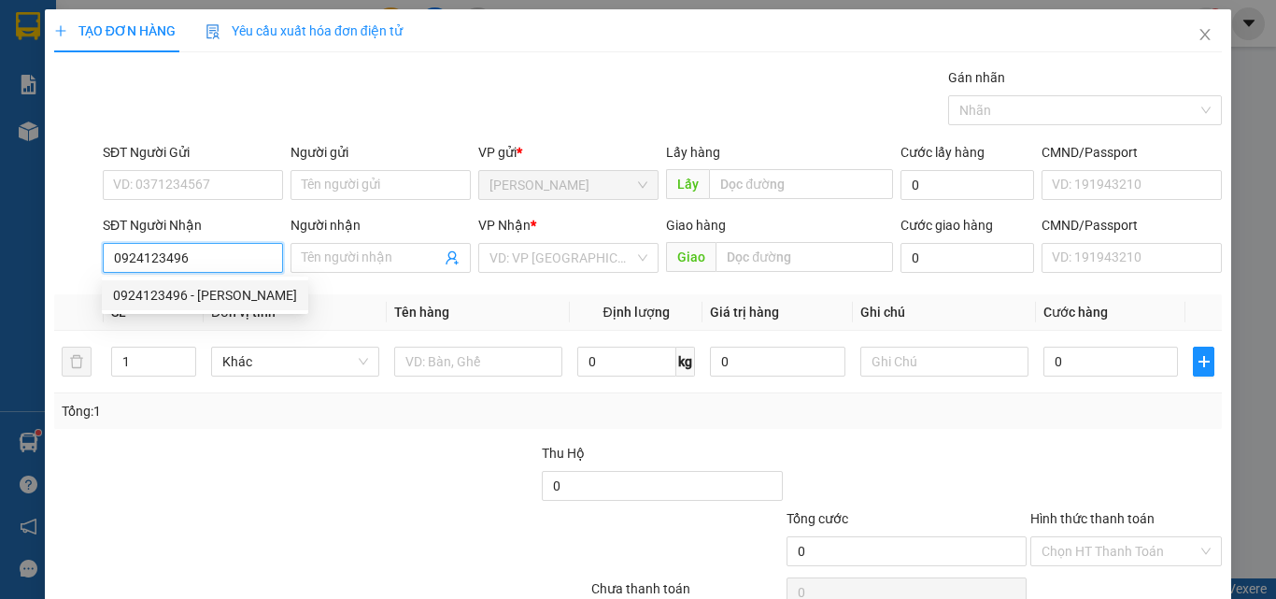
click at [222, 292] on div "0924123496 - [PERSON_NAME]" at bounding box center [205, 295] width 184 height 21
type input "[PERSON_NAME]"
type input "Cxmh"
type input "50.000"
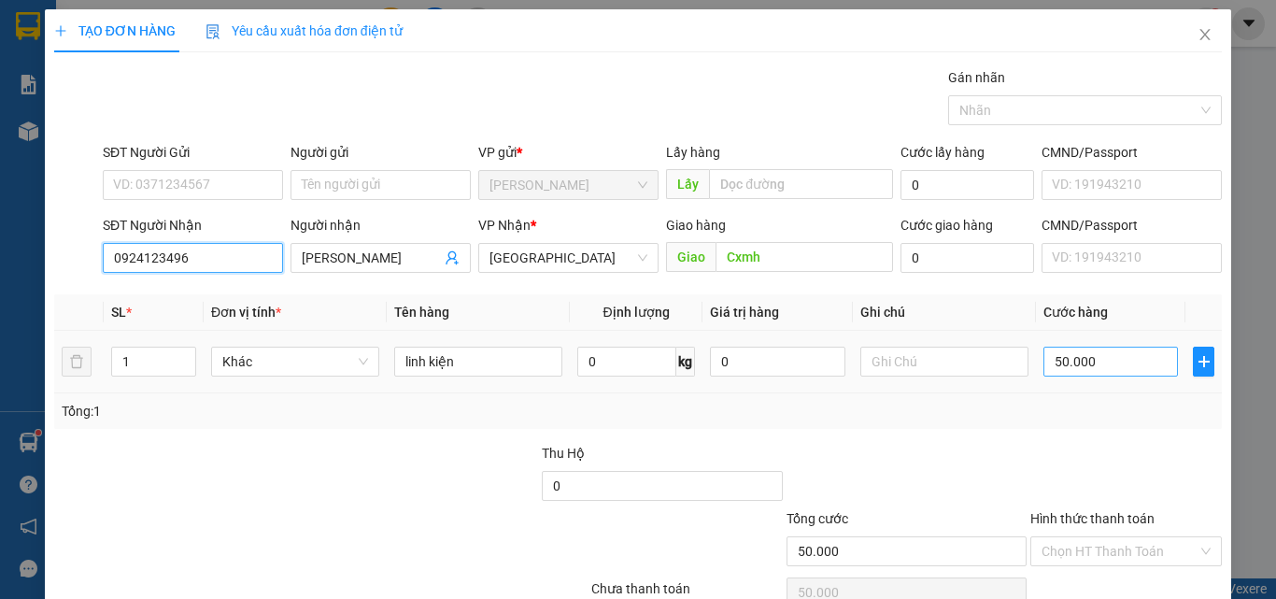
type input "0924123496"
type input "4"
type input "40"
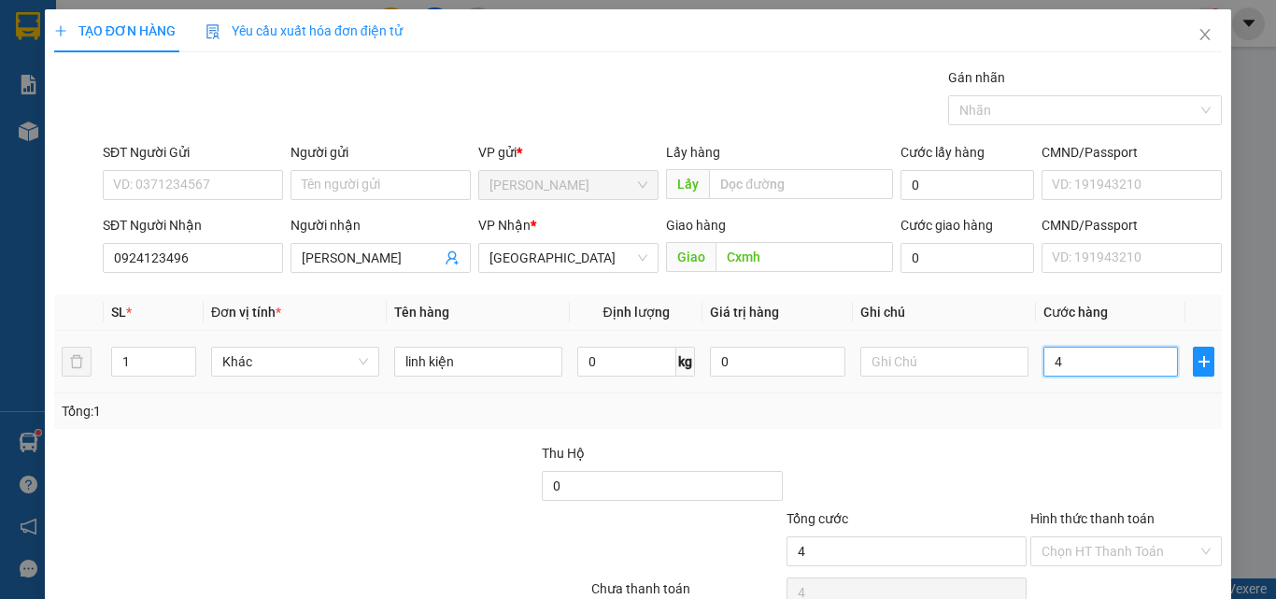
type input "40"
type input "400"
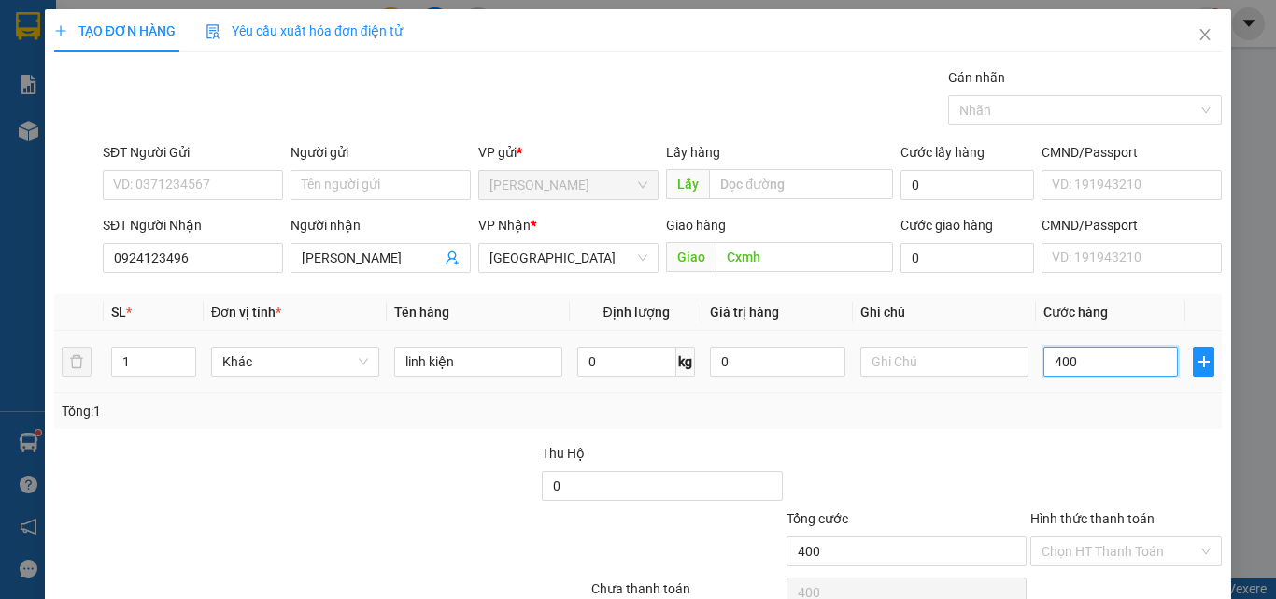
type input "4.000"
type input "40.000"
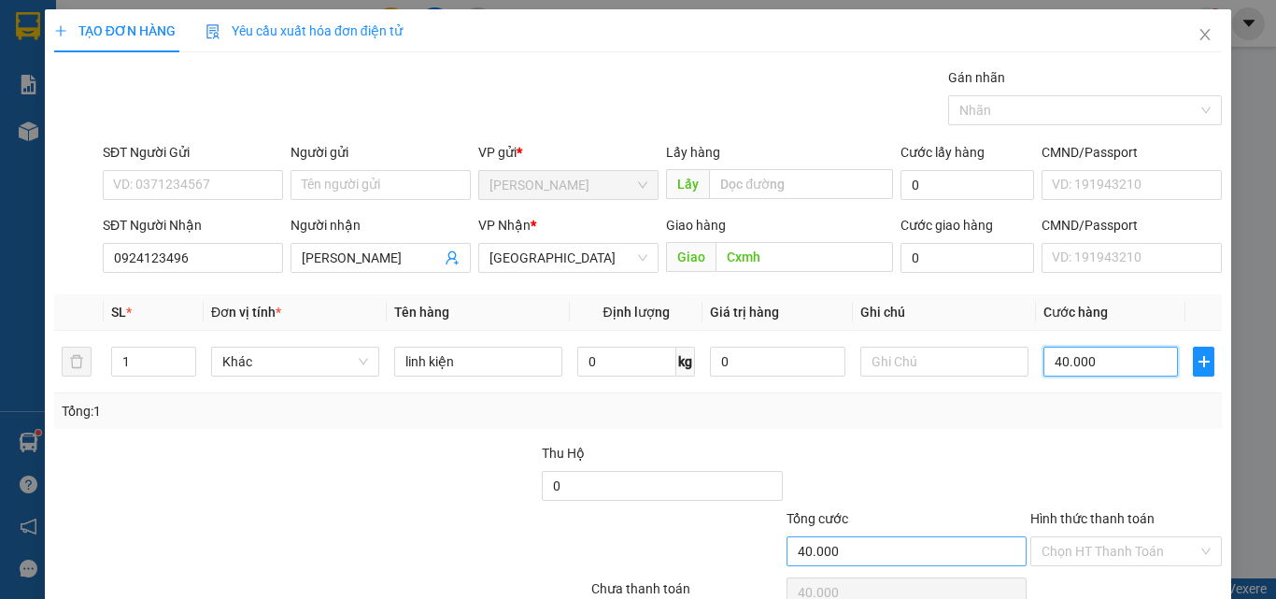
scroll to position [92, 0]
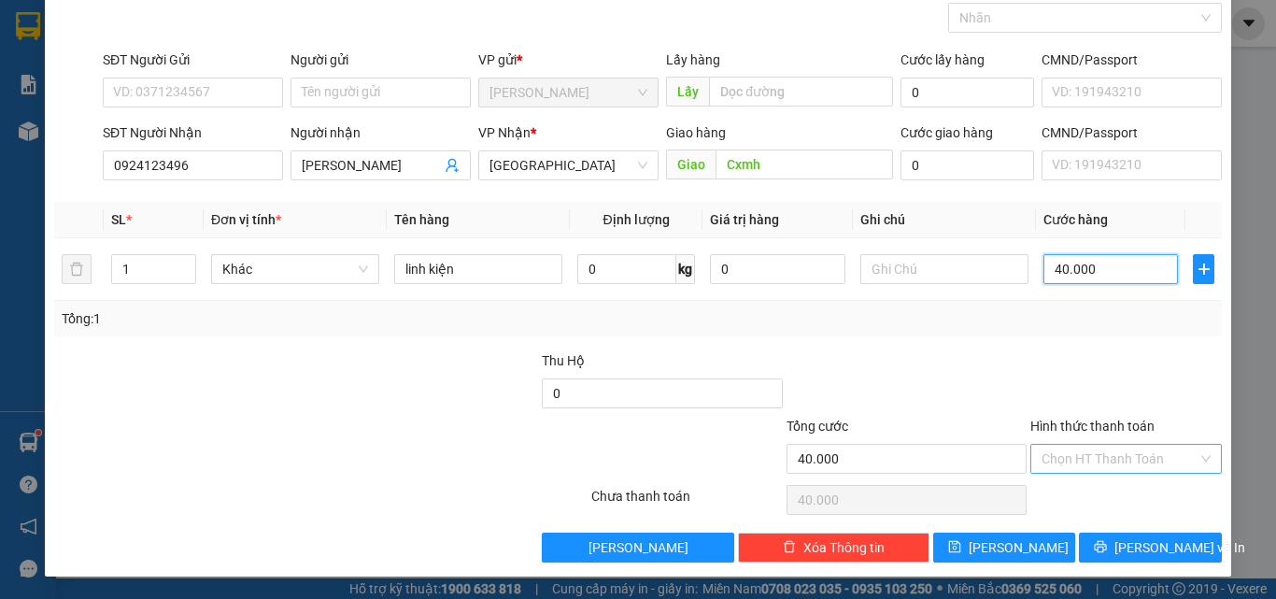
type input "40.000"
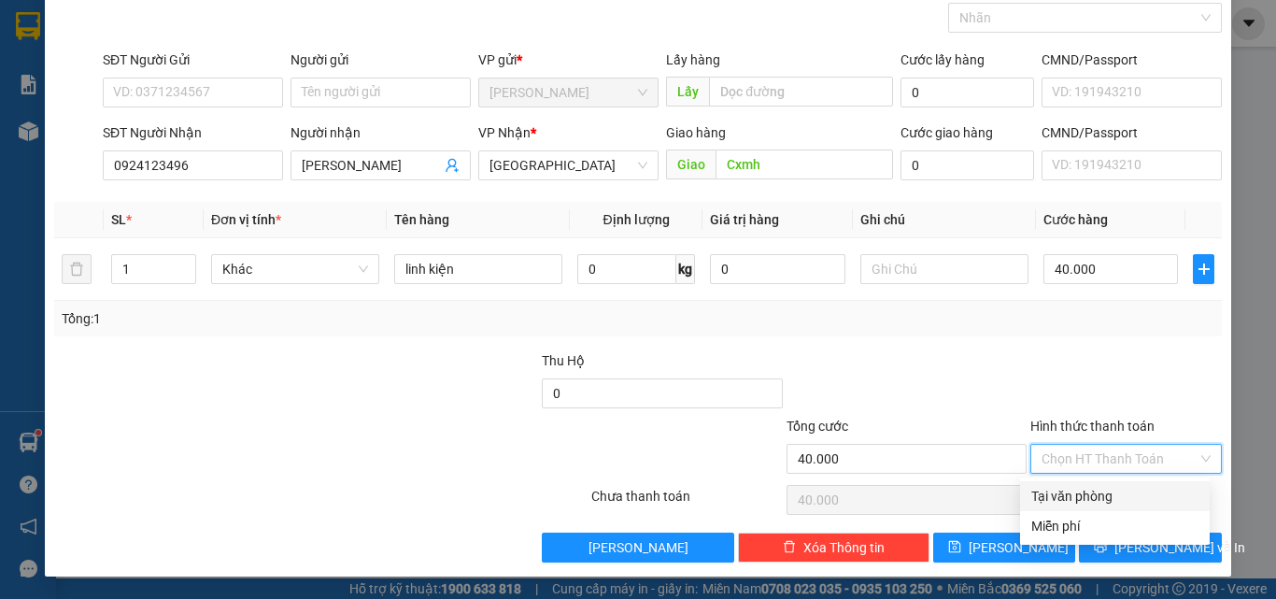
click at [1082, 457] on input "Hình thức thanh toán" at bounding box center [1119, 459] width 156 height 28
click at [1083, 499] on div "Tại văn phòng" at bounding box center [1114, 496] width 167 height 21
type input "0"
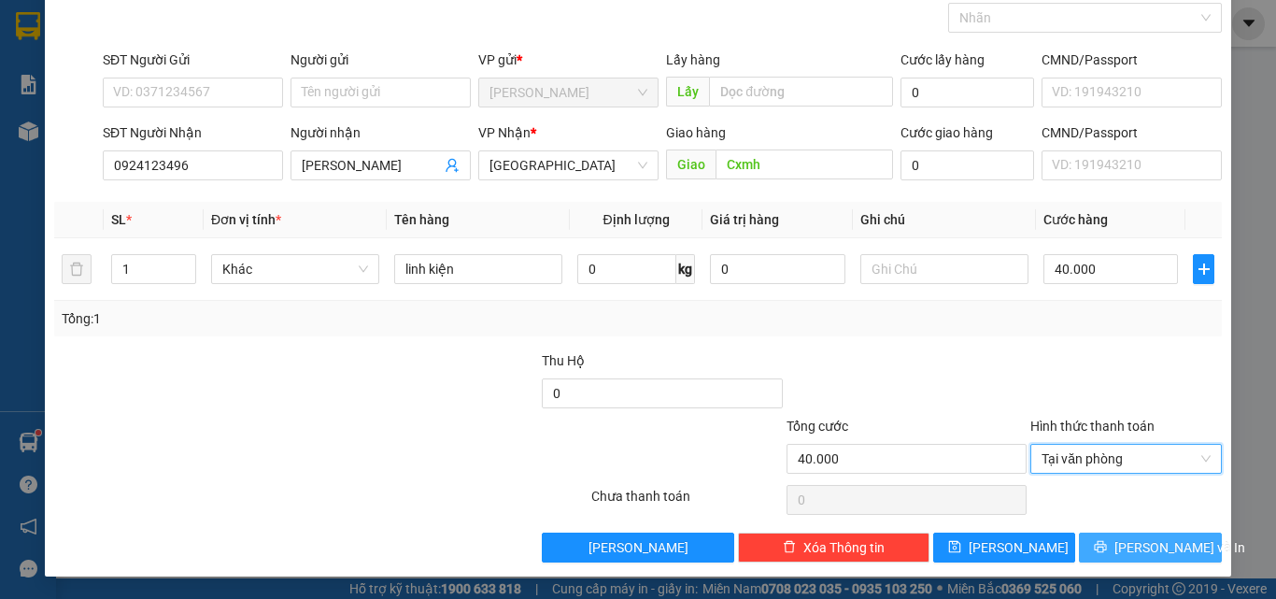
click at [1130, 545] on span "[PERSON_NAME] và In" at bounding box center [1179, 547] width 131 height 21
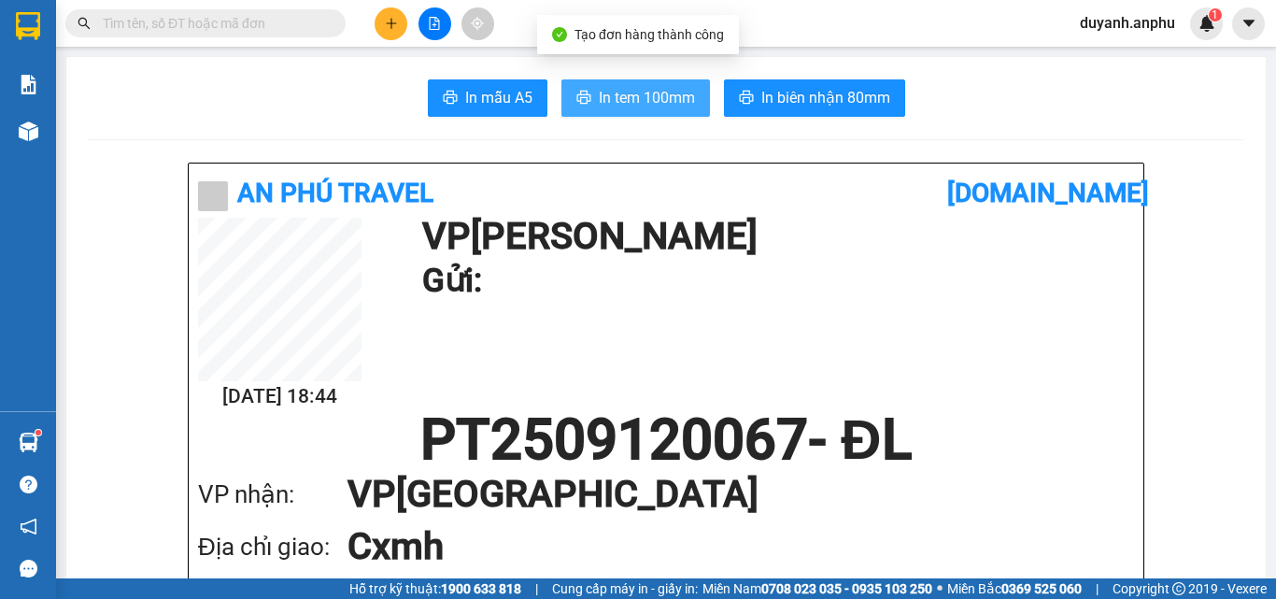
click at [614, 100] on span "In tem 100mm" at bounding box center [647, 97] width 96 height 23
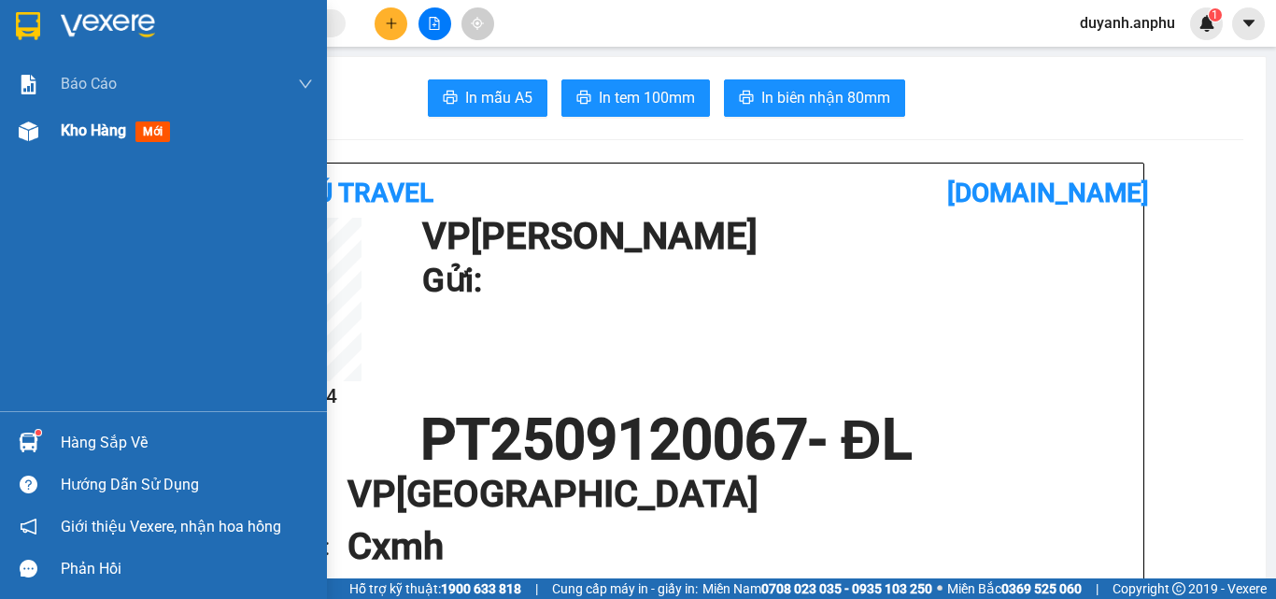
click at [106, 140] on div "Kho hàng mới" at bounding box center [119, 130] width 117 height 23
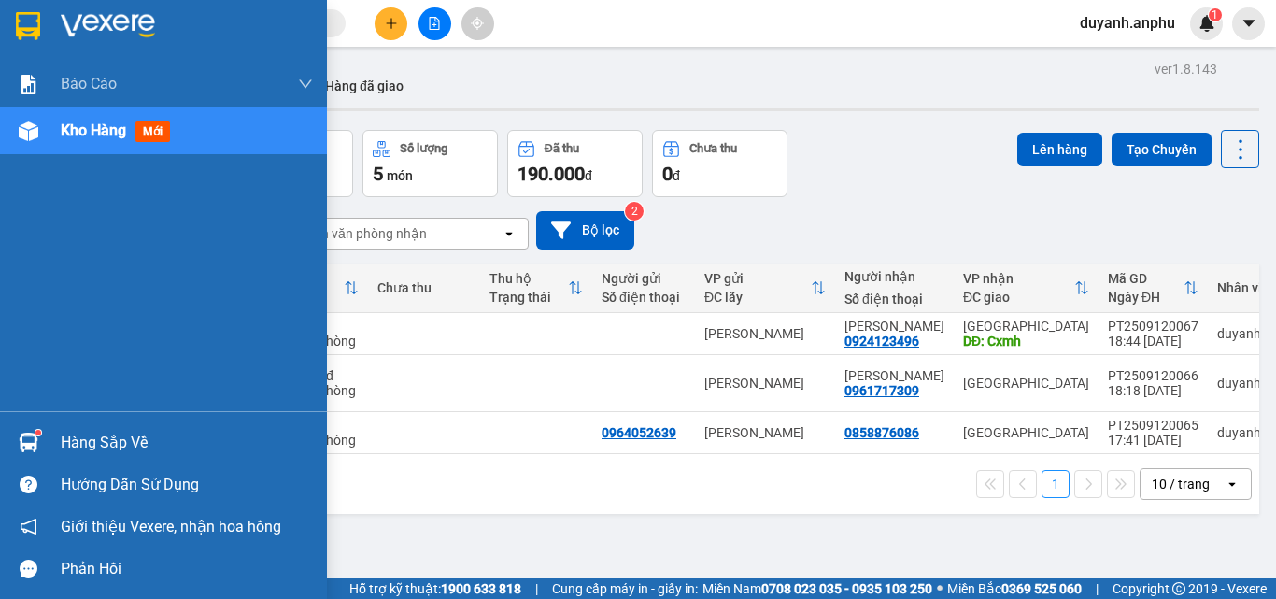
click at [112, 138] on span "Kho hàng" at bounding box center [93, 130] width 65 height 18
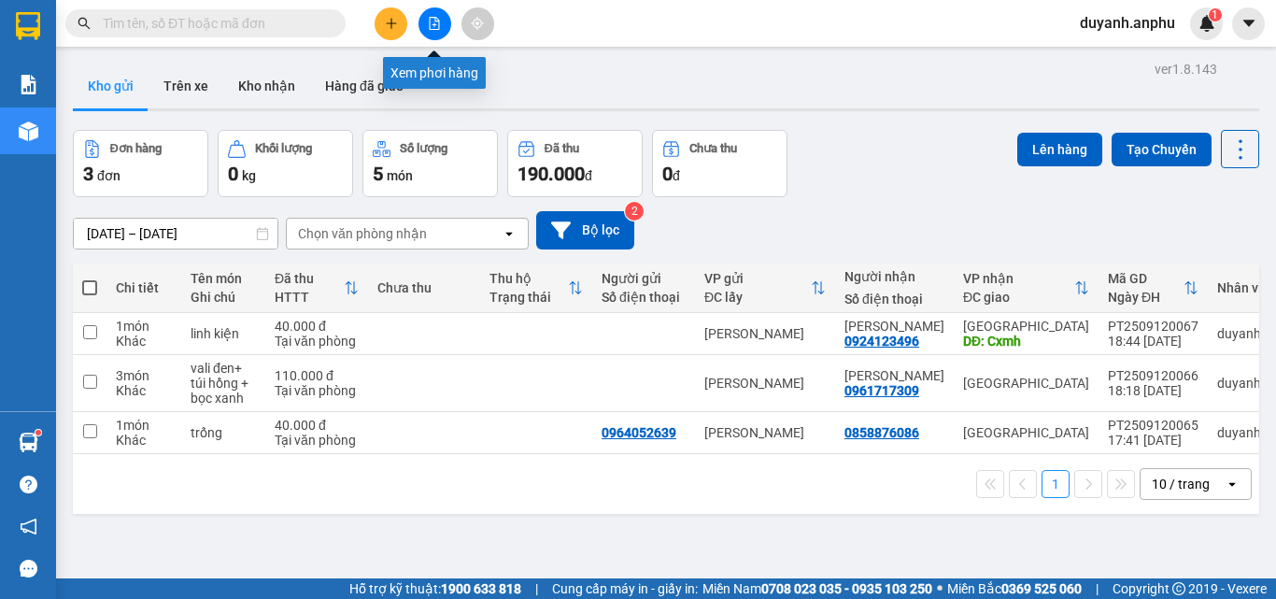
click at [431, 35] on button at bounding box center [434, 23] width 33 height 33
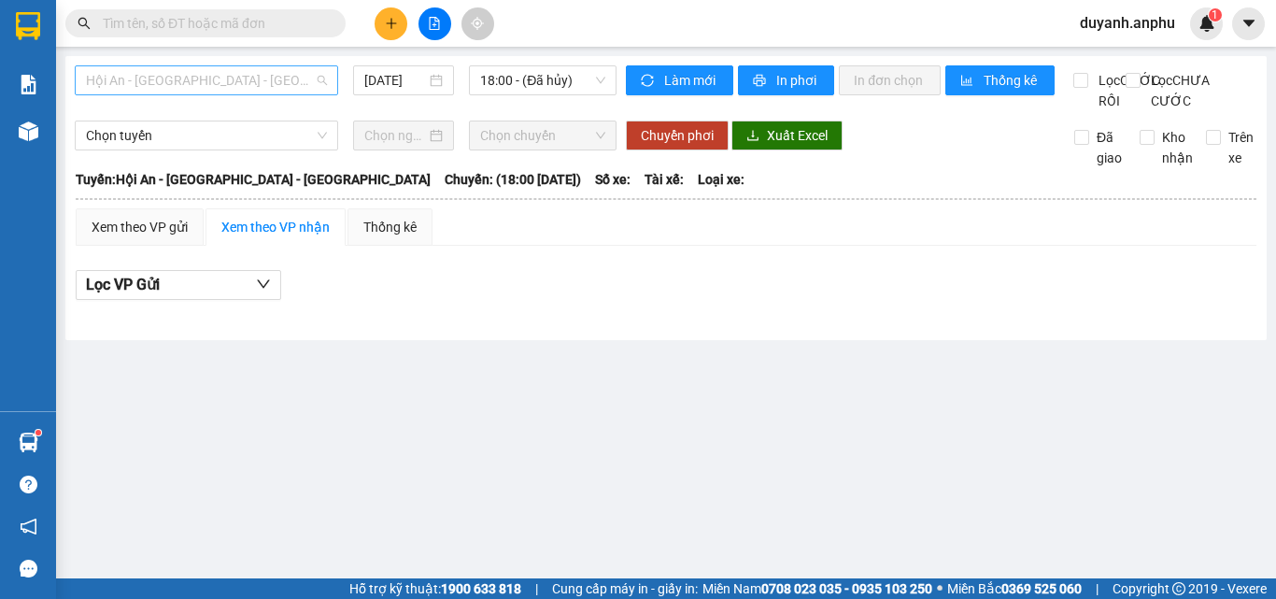
click at [284, 86] on span "Hội An - [GEOGRAPHIC_DATA] - [GEOGRAPHIC_DATA]" at bounding box center [206, 80] width 241 height 28
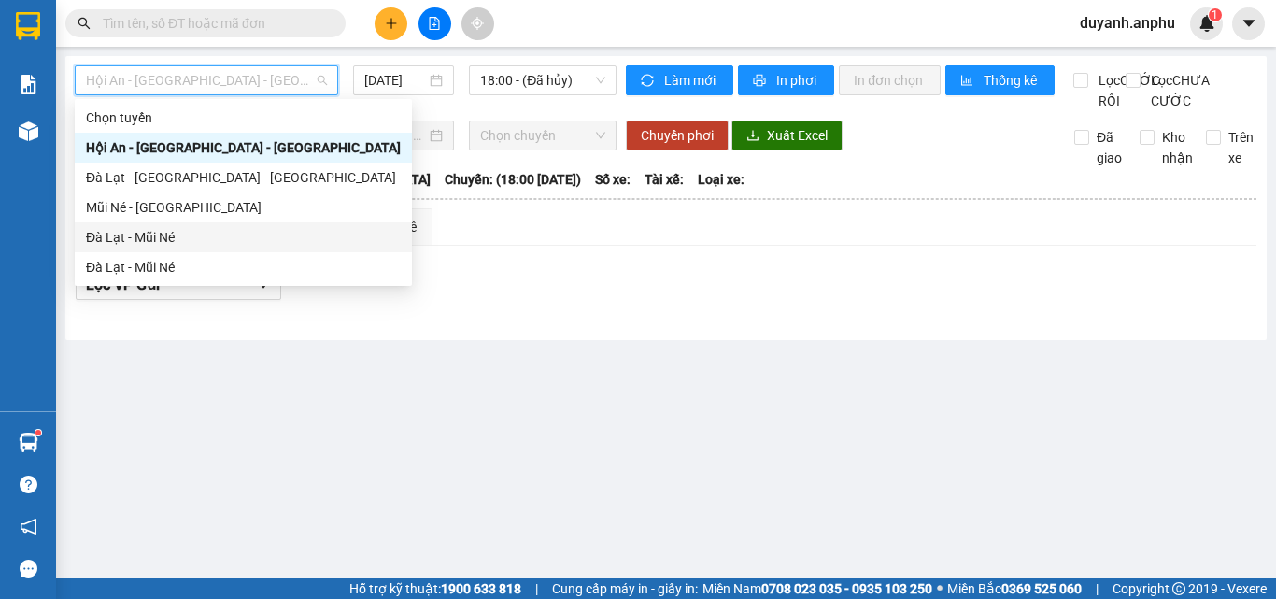
click at [177, 236] on div "Đà Lạt - Mũi Né" at bounding box center [243, 237] width 315 height 21
type input "[DATE]"
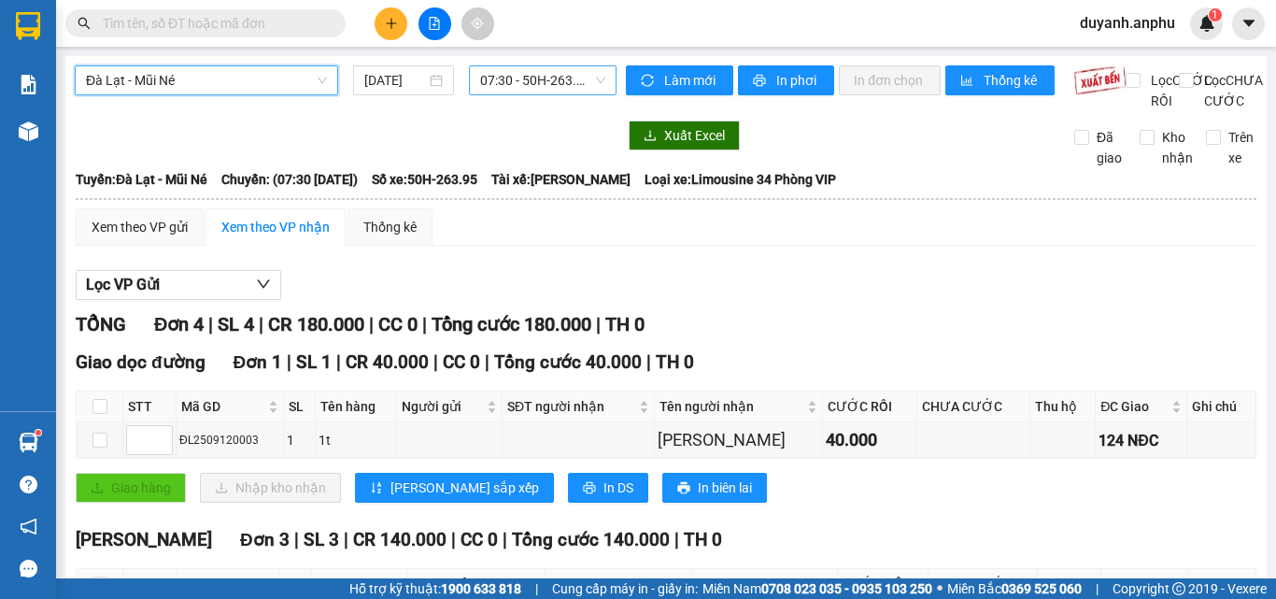
click at [522, 80] on span "07:30 - 50H-263.95" at bounding box center [542, 80] width 125 height 28
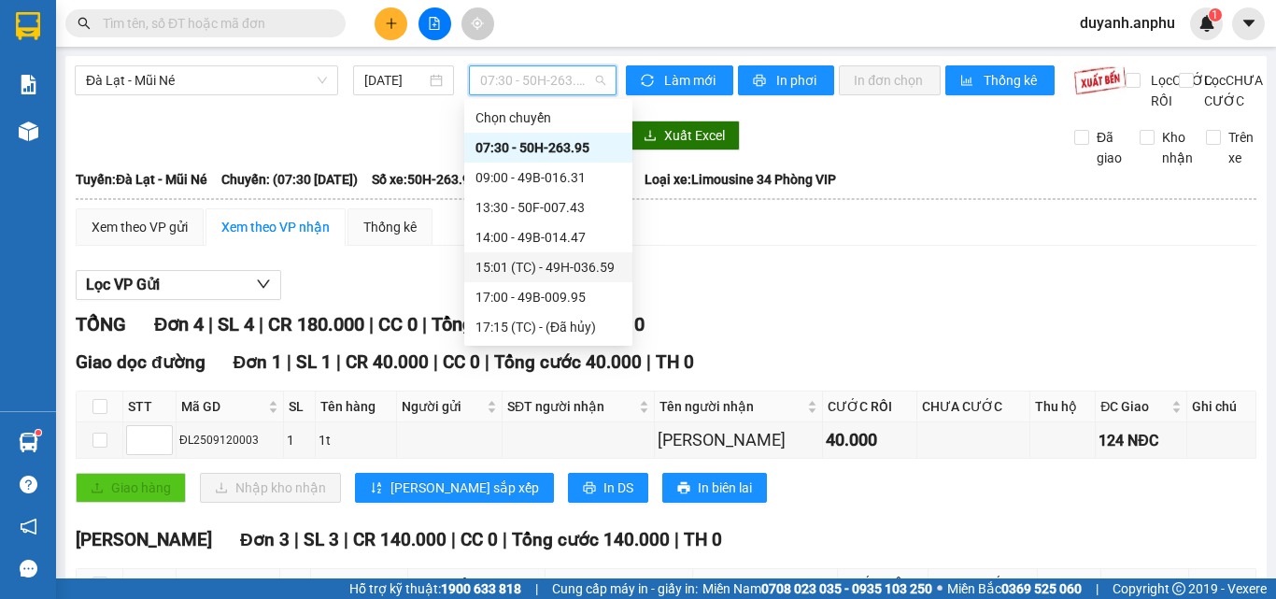
click at [540, 261] on div "15:01 (TC) - 49H-036.59" at bounding box center [548, 267] width 146 height 21
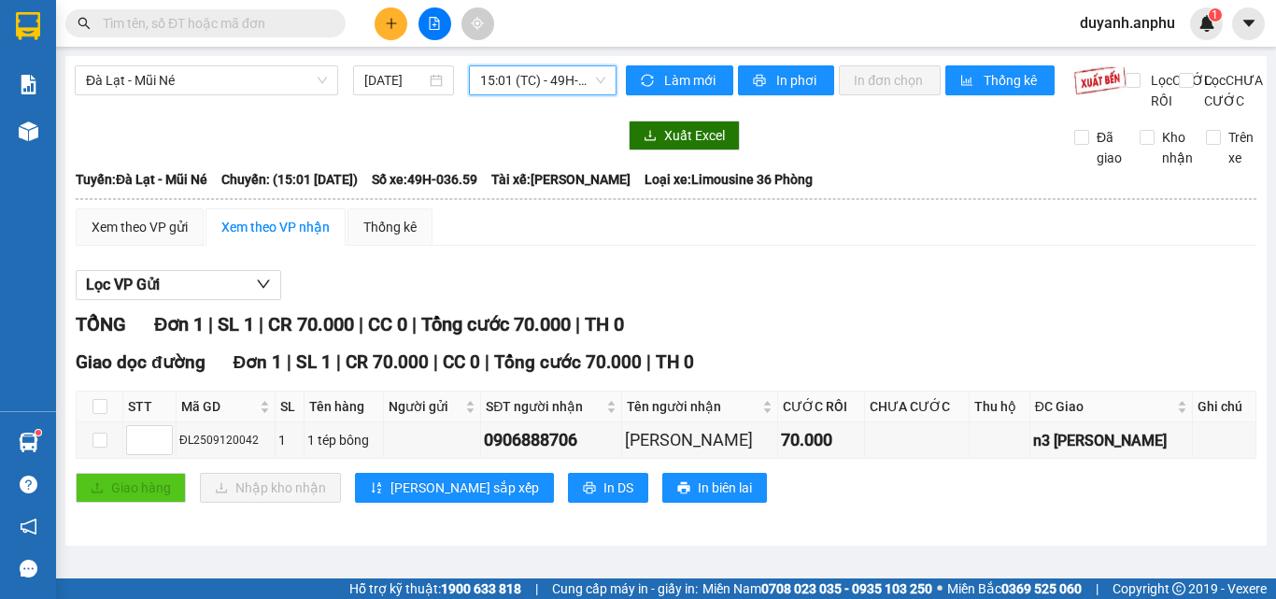
click at [546, 83] on span "15:01 (TC) - 49H-036.59" at bounding box center [542, 80] width 125 height 28
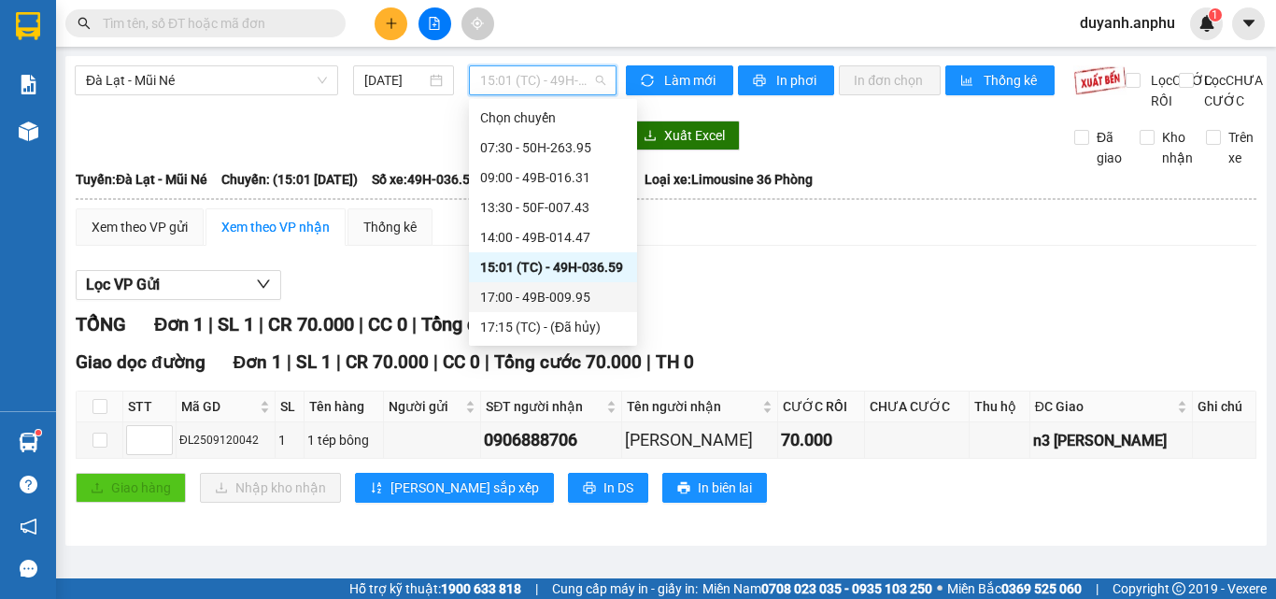
click at [550, 291] on div "17:00 - 49B-009.95" at bounding box center [553, 297] width 146 height 21
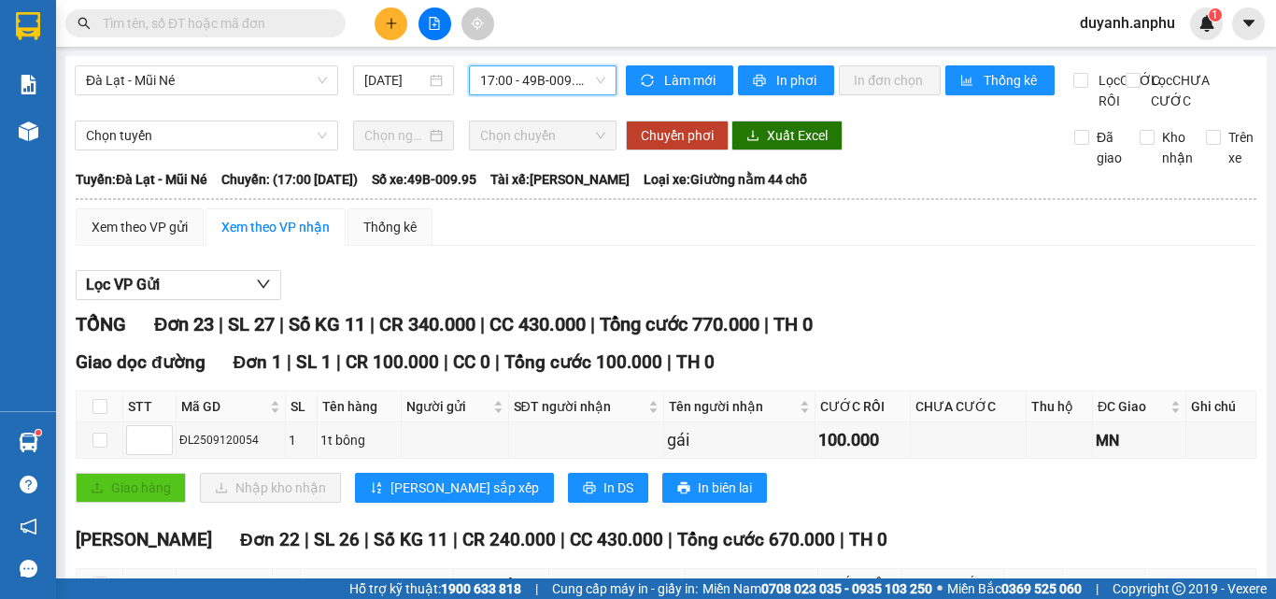
click at [553, 79] on span "17:00 - 49B-009.95" at bounding box center [542, 80] width 125 height 28
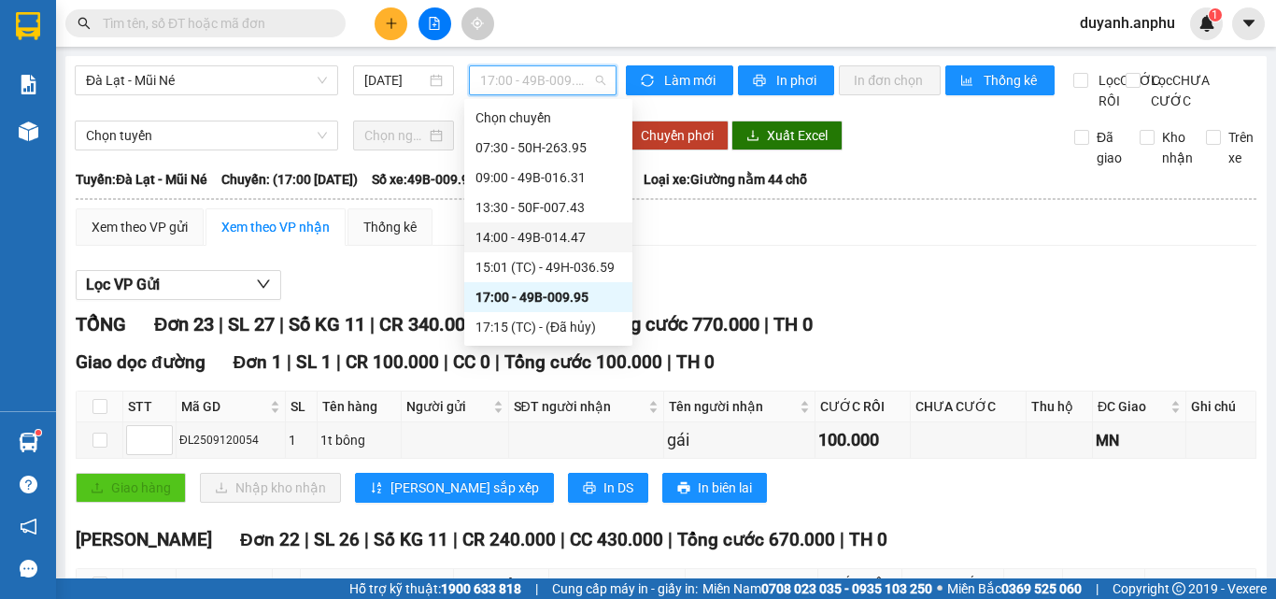
click at [526, 233] on div "14:00 - 49B-014.47" at bounding box center [548, 237] width 146 height 21
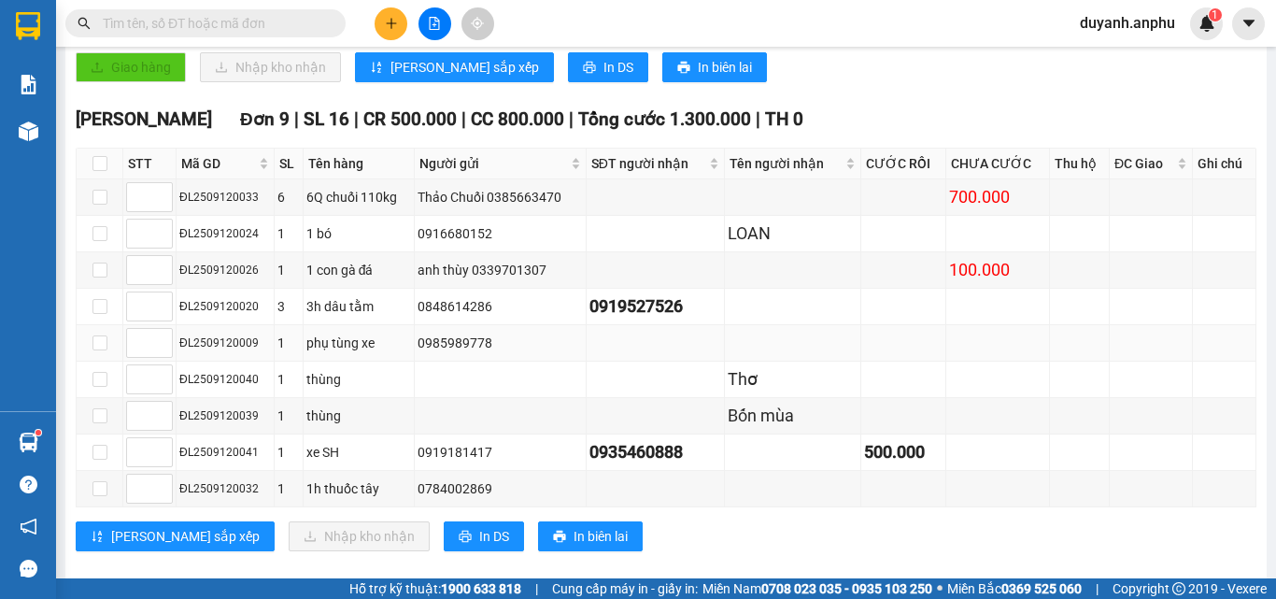
scroll to position [539, 0]
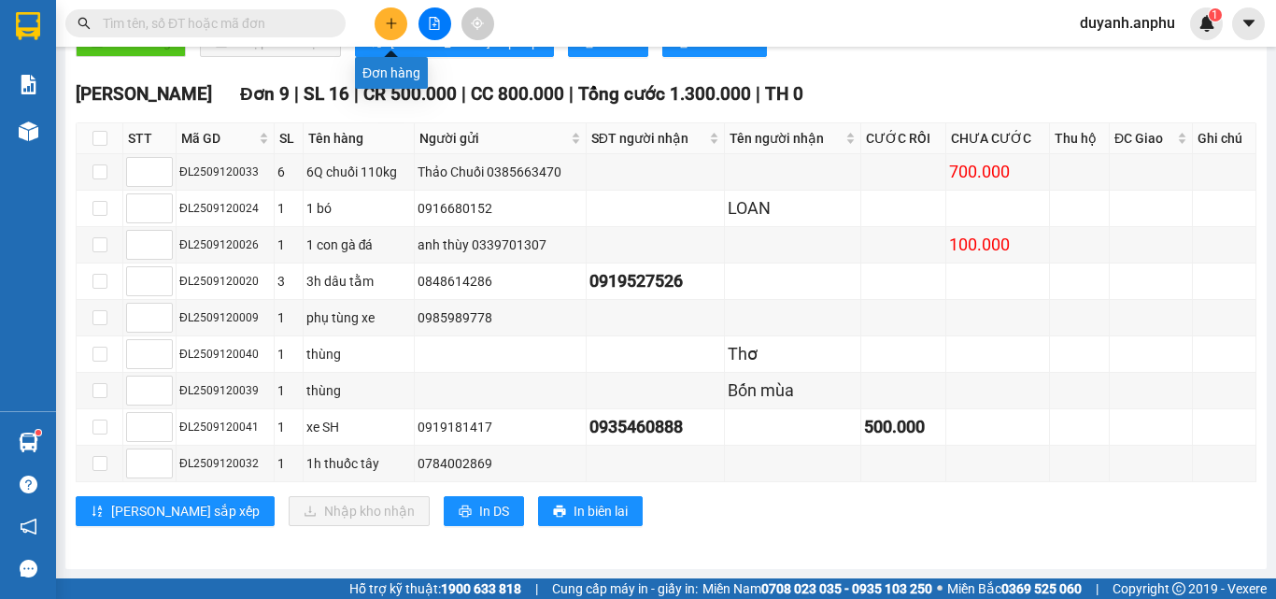
click at [388, 23] on icon "plus" at bounding box center [391, 22] width 10 height 1
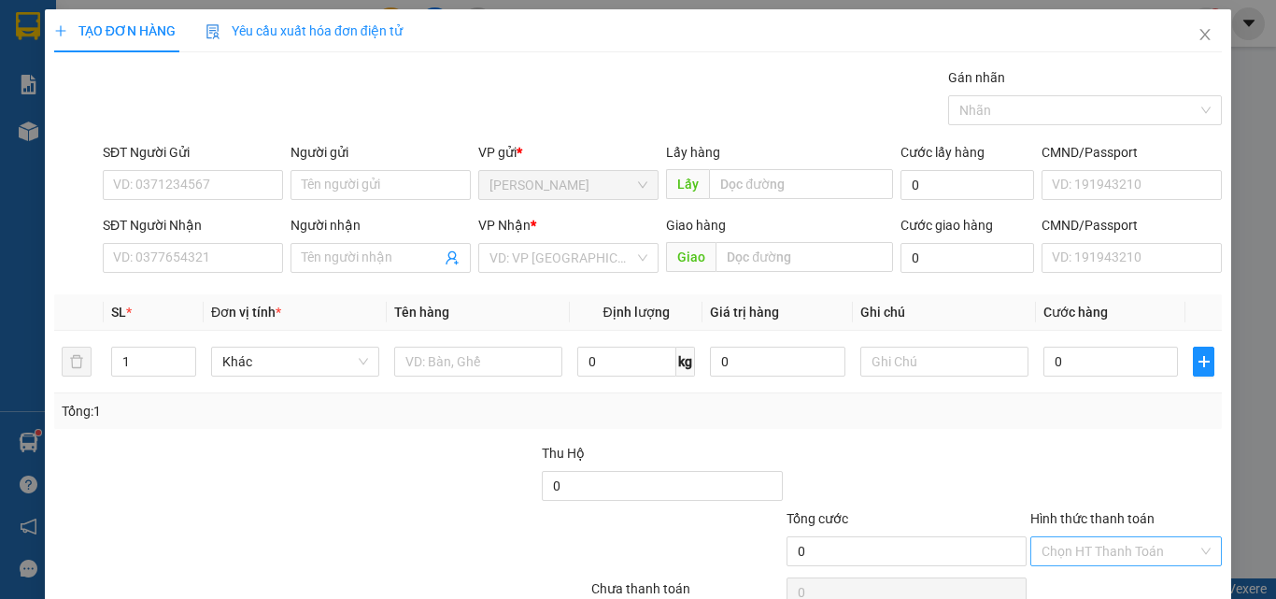
click at [1060, 546] on input "Hình thức thanh toán" at bounding box center [1119, 551] width 156 height 28
click at [1073, 480] on div "Tại văn phòng" at bounding box center [1114, 483] width 167 height 21
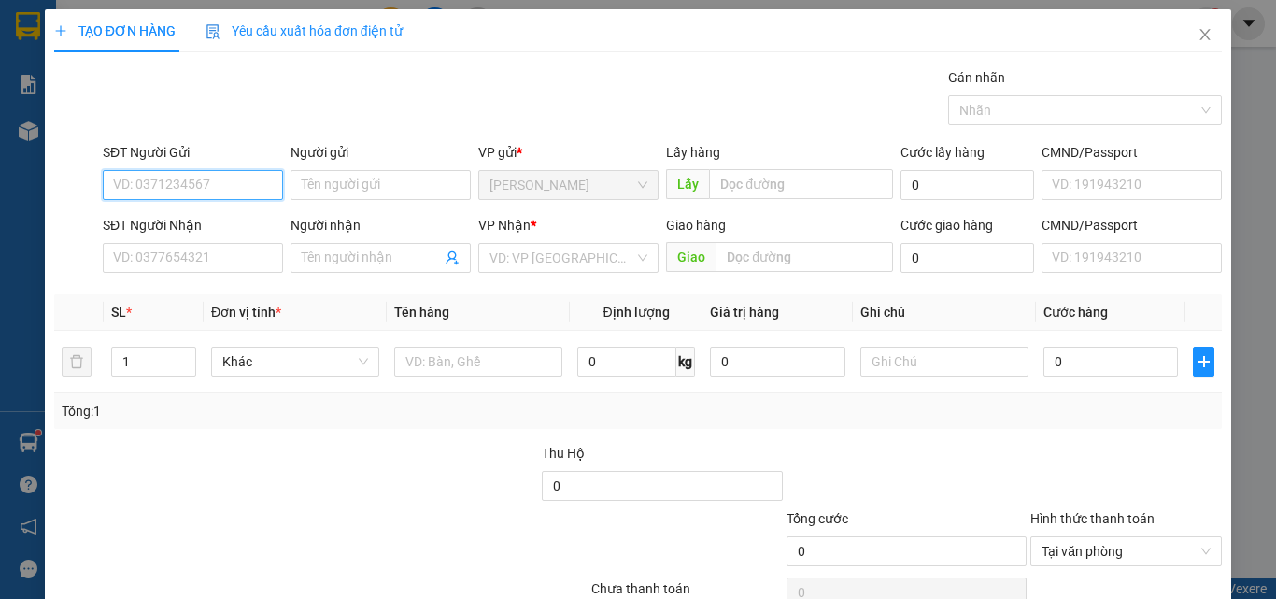
click at [184, 190] on input "SĐT Người Gửi" at bounding box center [193, 185] width 180 height 30
type input "0947441368"
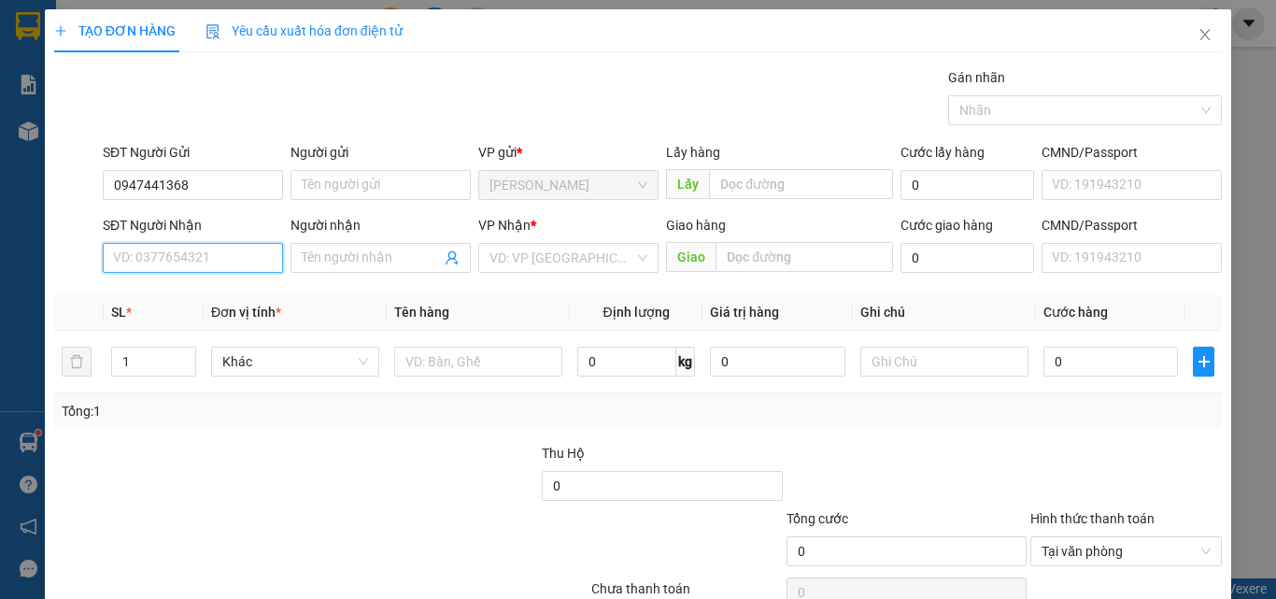
click at [196, 261] on input "SĐT Người Nhận" at bounding box center [193, 258] width 180 height 30
type input "0969139529"
click at [351, 262] on input "Người nhận" at bounding box center [371, 257] width 139 height 21
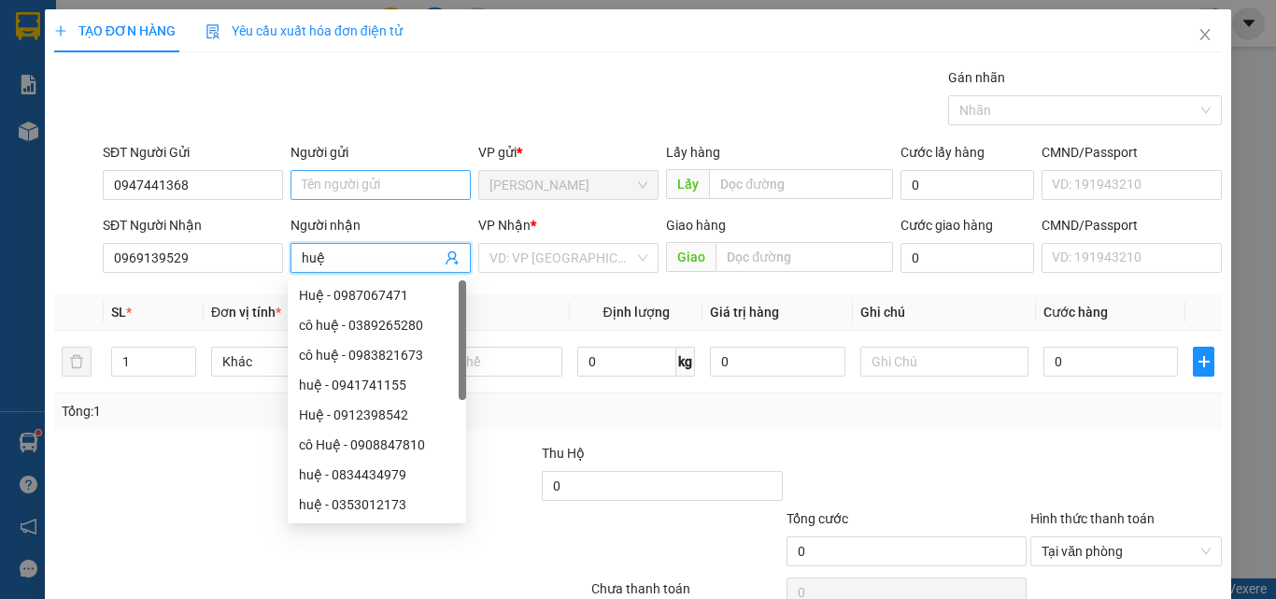
type input "huệ"
click at [362, 192] on input "Người gửi" at bounding box center [380, 185] width 180 height 30
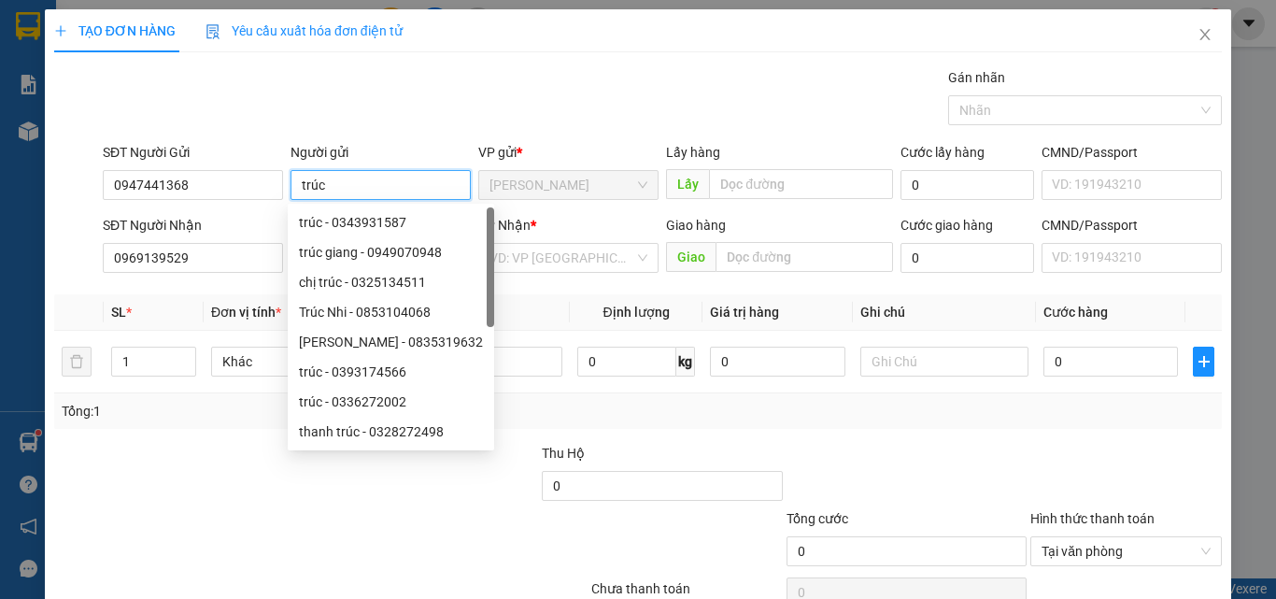
type input "trúc"
click at [490, 58] on div "TẠO ĐƠN HÀNG Yêu cầu xuất hóa đơn điện tử Transit Pickup Surcharge Ids Transit …" at bounding box center [637, 331] width 1167 height 645
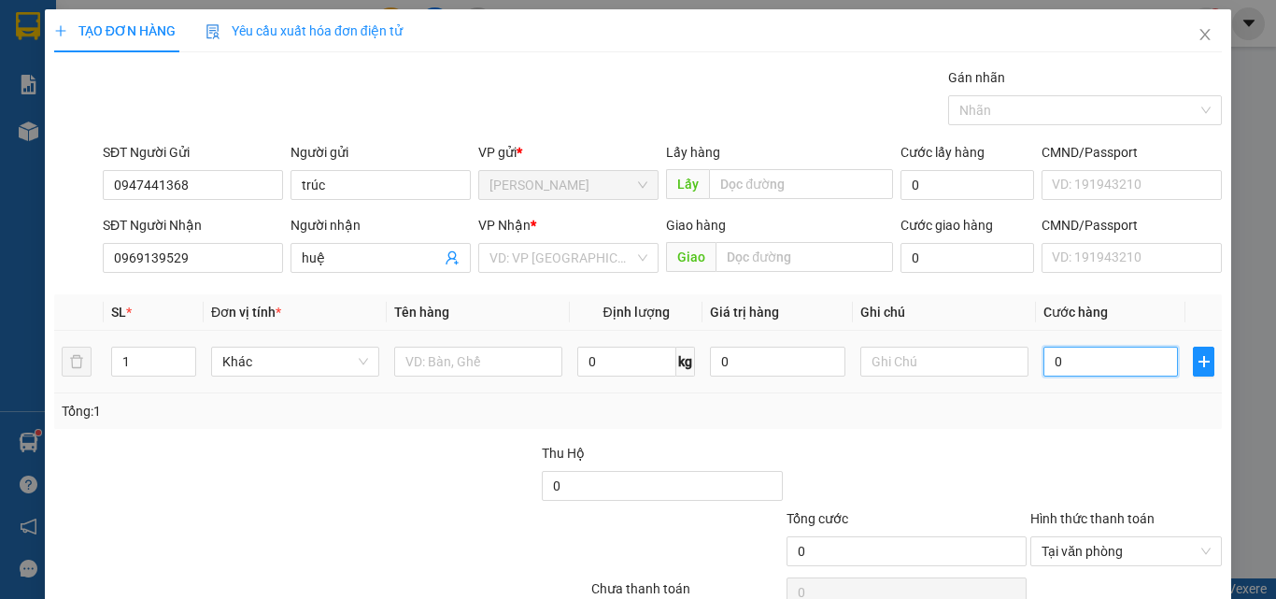
click at [1057, 369] on input "0" at bounding box center [1110, 361] width 134 height 30
type input "3"
type input "30"
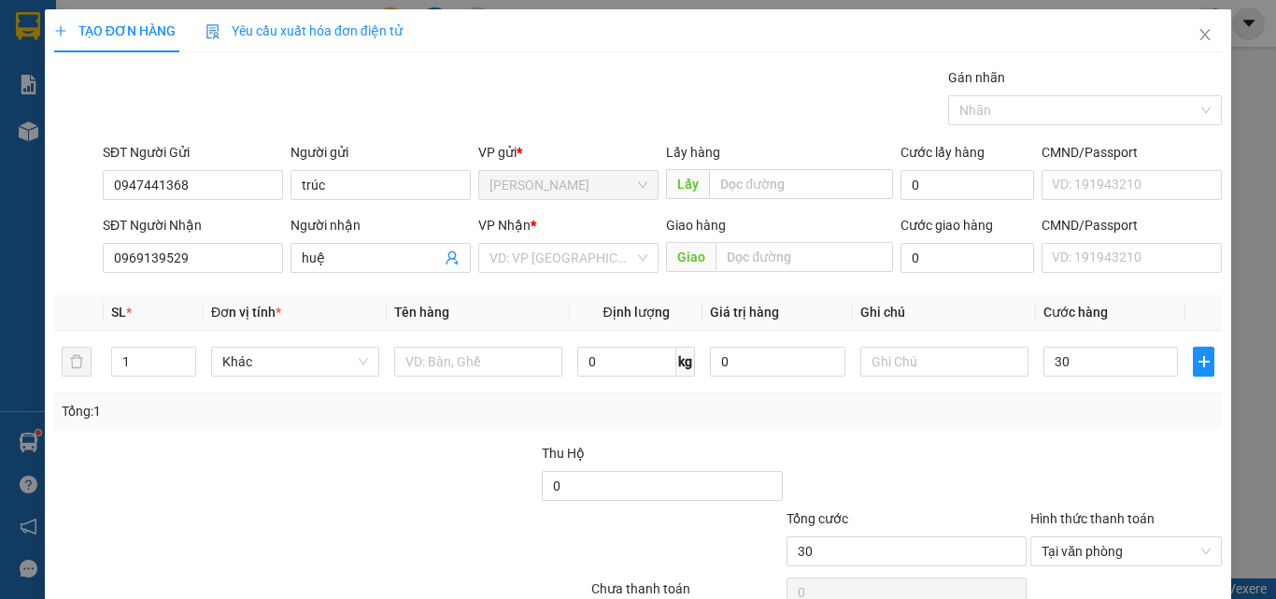
type input "30.000"
click at [950, 410] on div "Tổng: 1" at bounding box center [638, 411] width 1152 height 21
click at [558, 263] on input "search" at bounding box center [561, 258] width 145 height 28
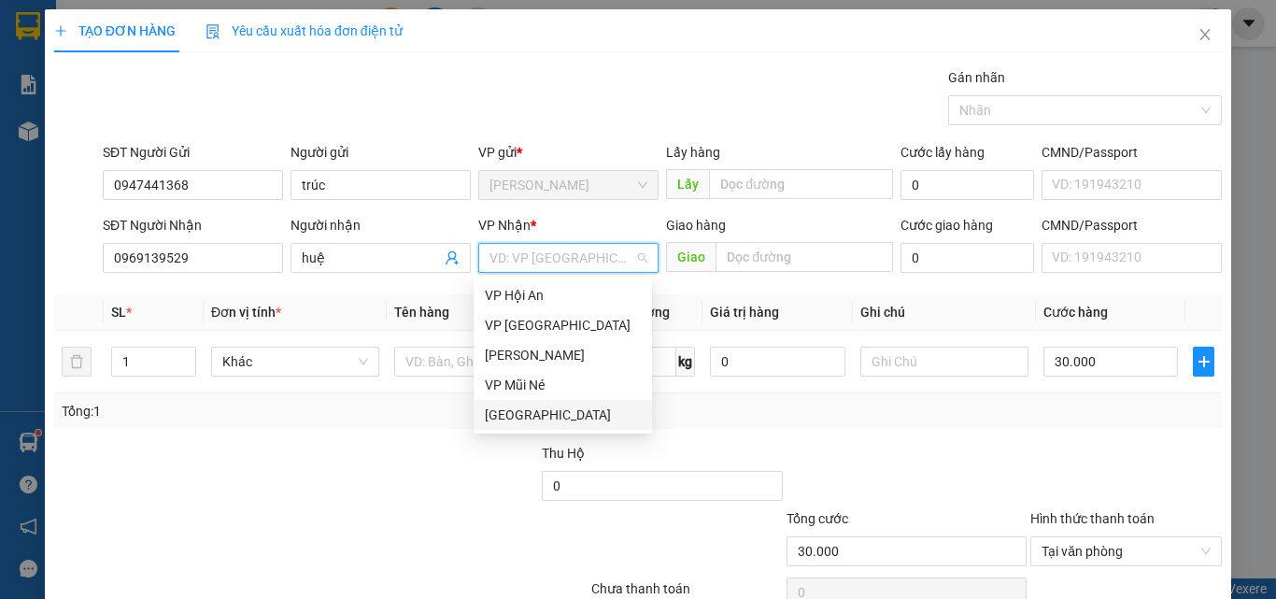
click at [538, 402] on div "[GEOGRAPHIC_DATA]" at bounding box center [562, 415] width 178 height 30
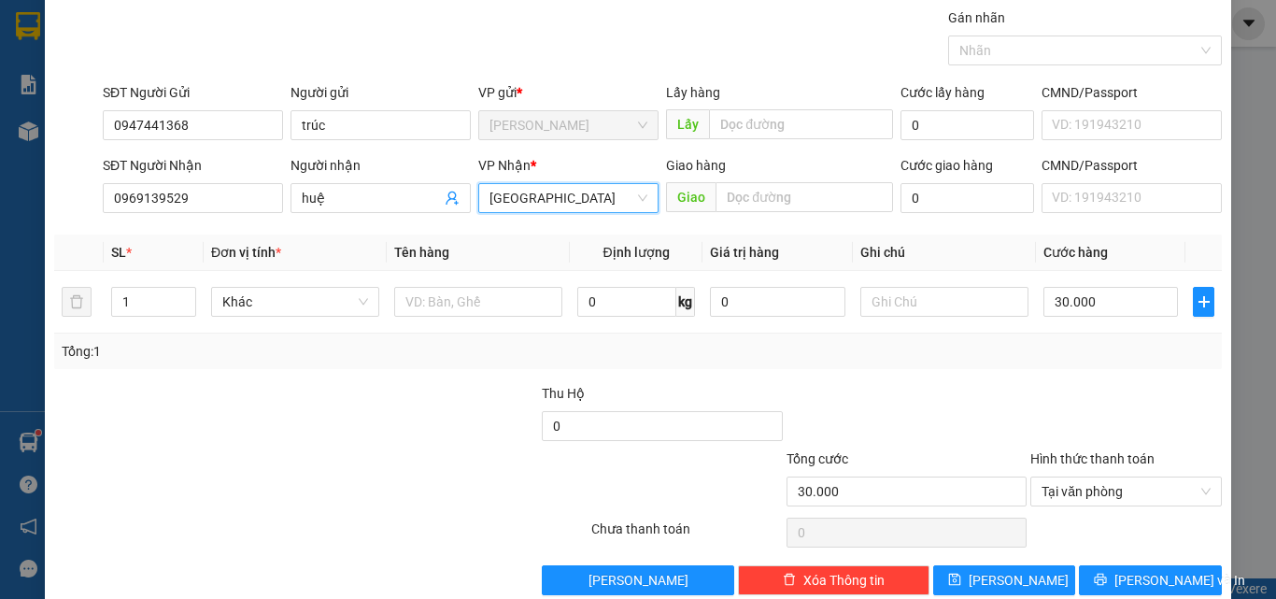
scroll to position [92, 0]
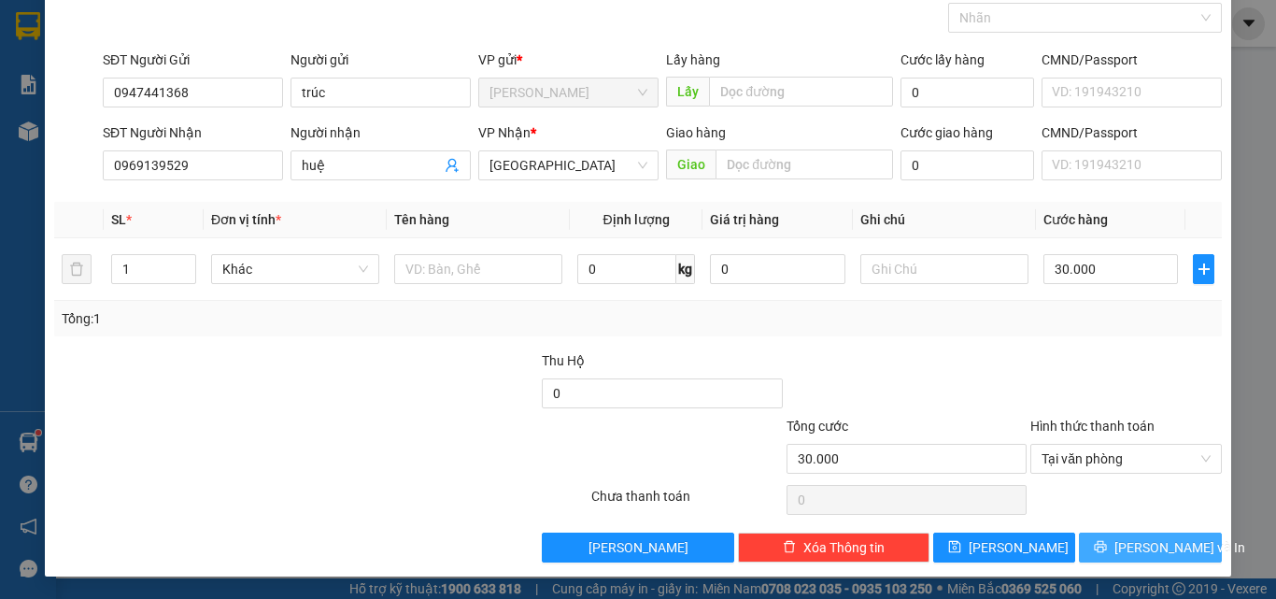
click at [1128, 544] on span "[PERSON_NAME] và In" at bounding box center [1179, 547] width 131 height 21
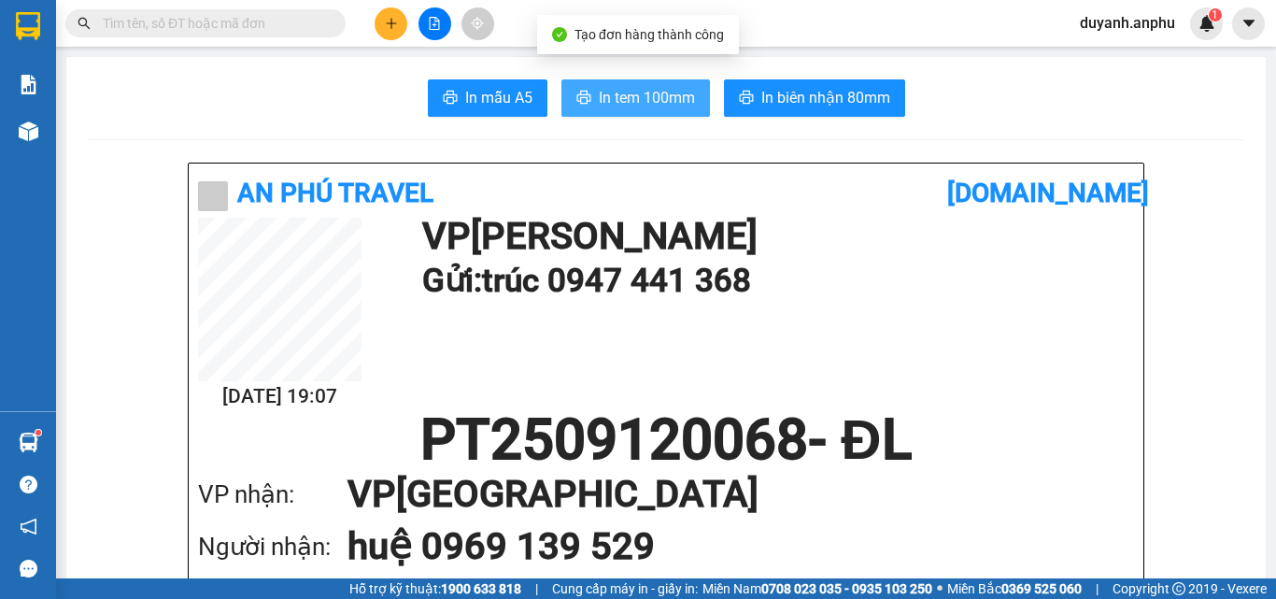
click at [616, 102] on span "In tem 100mm" at bounding box center [647, 97] width 96 height 23
